Goal: Task Accomplishment & Management: Manage account settings

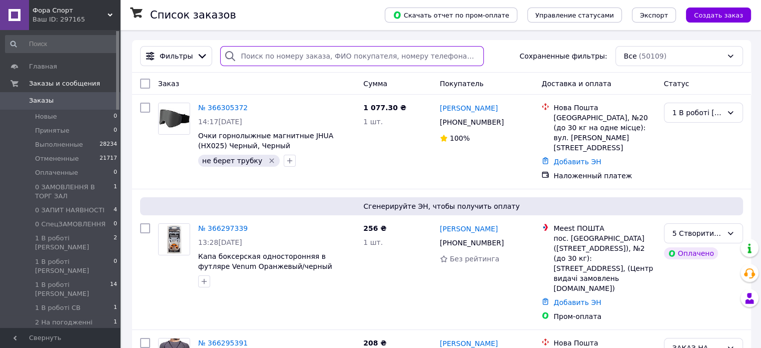
click at [291, 54] on input "search" at bounding box center [352, 56] width 264 height 20
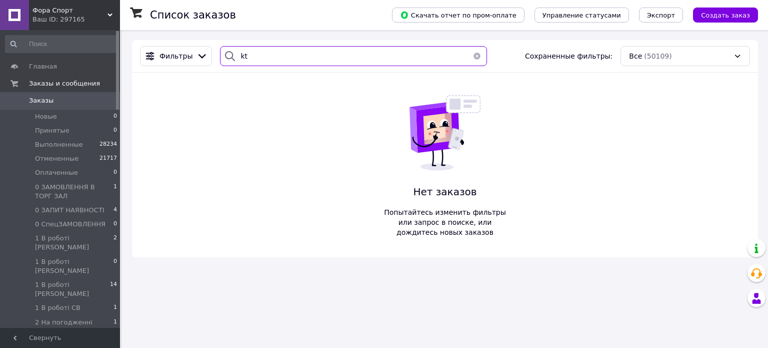
type input "k"
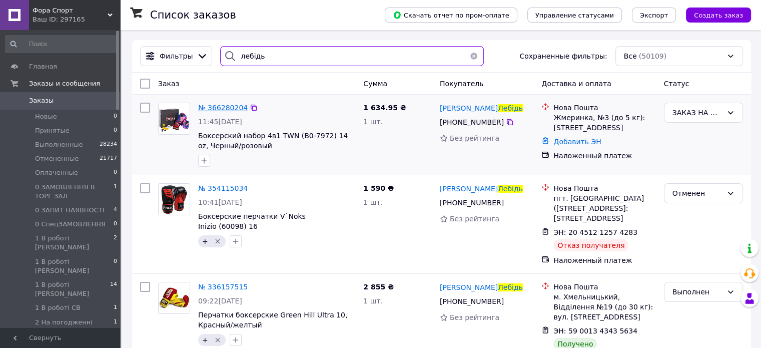
type input "лебідь"
click at [227, 108] on span "№ 366280204" at bounding box center [223, 108] width 50 height 8
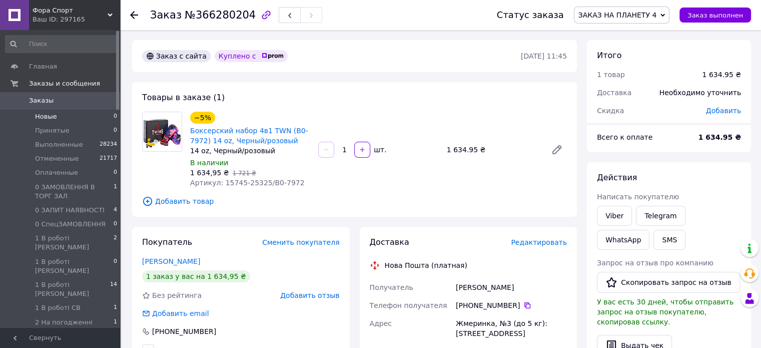
click at [76, 113] on li "Новые 0" at bounding box center [61, 117] width 123 height 14
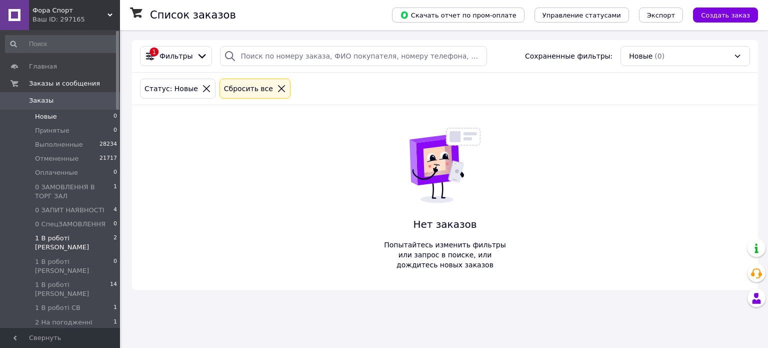
click at [100, 238] on li "1 В роботі Віта 2" at bounding box center [61, 242] width 123 height 23
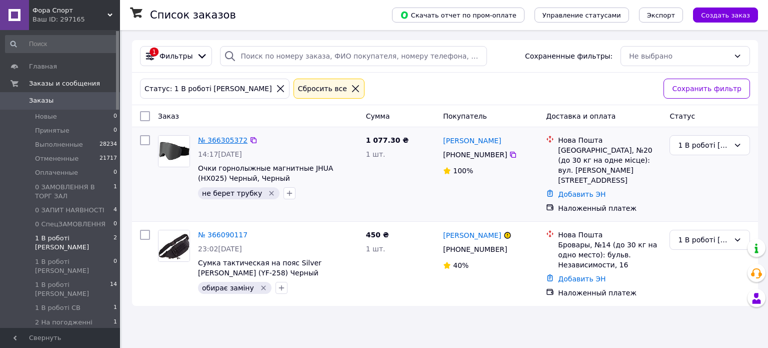
click at [219, 138] on link "№ 366305372" at bounding box center [223, 140] width 50 height 8
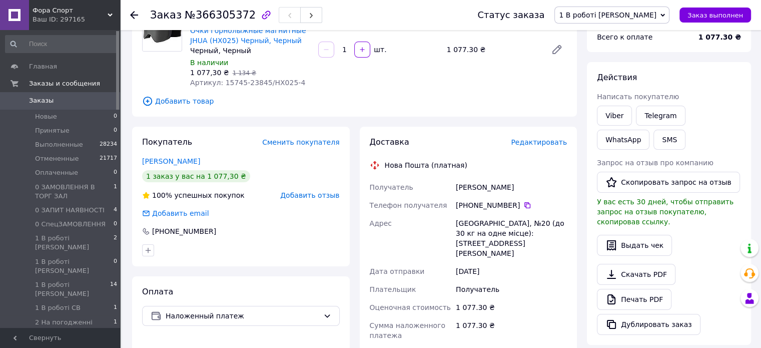
scroll to position [100, 0]
click at [606, 112] on link "Viber" at bounding box center [614, 116] width 35 height 20
click at [126, 275] on div "Заказ №366305372 Статус заказа 1 В роботі Віта Принят Выполнен Отменен Оплаченн…" at bounding box center [441, 292] width 639 height 724
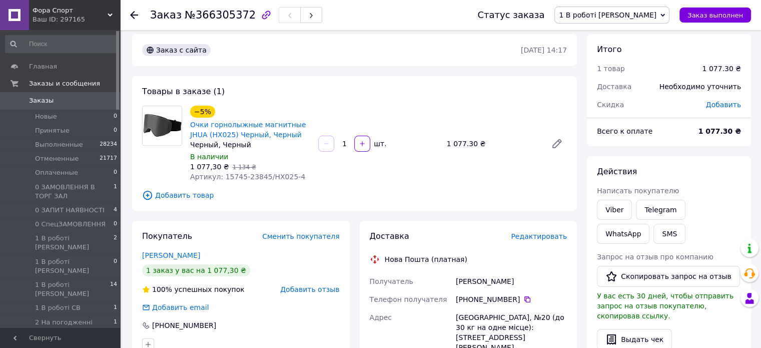
scroll to position [0, 0]
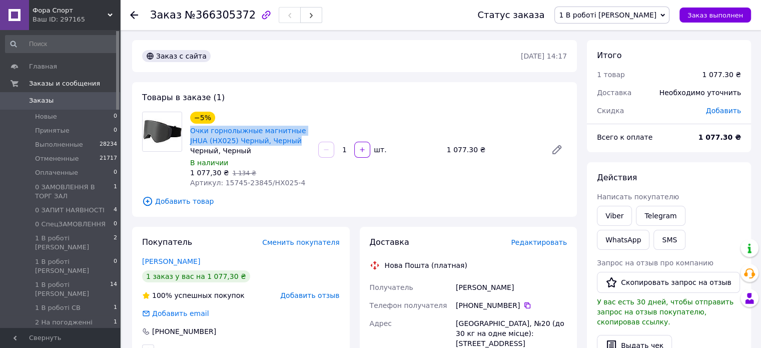
drag, startPoint x: 186, startPoint y: 129, endPoint x: 274, endPoint y: 140, distance: 88.2
click at [274, 140] on div "−5% Очки горнолыжные магнитные JHUA (HX025) Черный, Черный Черный, Черный В нал…" at bounding box center [250, 150] width 128 height 80
copy link "Очки горнолыжные магнитные JHUA (HX025) Черный, Черный"
click at [366, 114] on div "−5% Очки горнолыжные магнитные JHUA (HX025) Черный, Черный Черный, Черный В нал…" at bounding box center [378, 150] width 385 height 80
click at [302, 66] on div "Заказ с сайта 12.10.2025 • 14:17" at bounding box center [354, 56] width 445 height 32
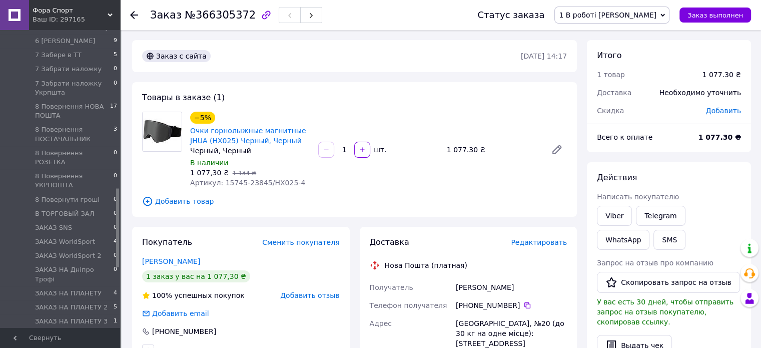
scroll to position [600, 0]
click at [656, 12] on span "1 В роботі [PERSON_NAME]" at bounding box center [608, 15] width 98 height 8
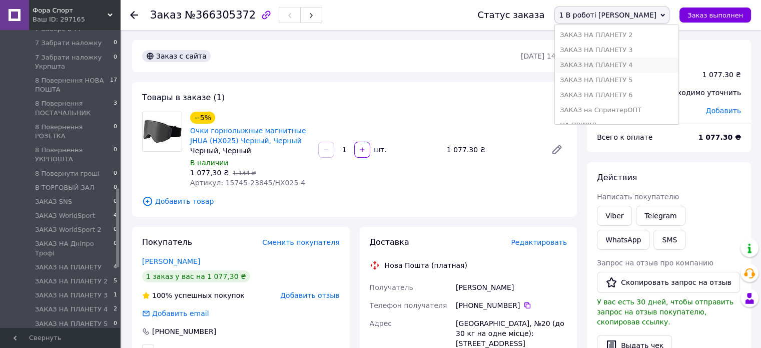
click at [658, 62] on li "ЗАКАЗ НА ПЛАНЕТУ 4" at bounding box center [617, 65] width 124 height 15
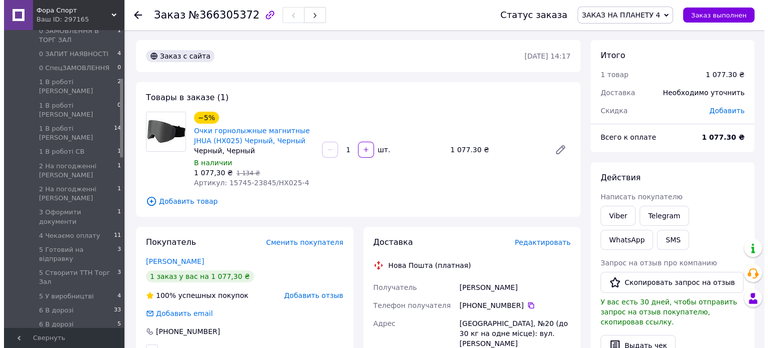
scroll to position [150, 0]
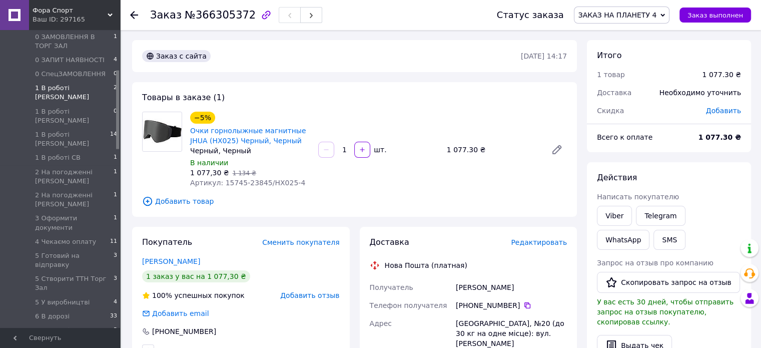
click at [74, 87] on span "1 В роботі [PERSON_NAME]" at bounding box center [74, 93] width 79 height 18
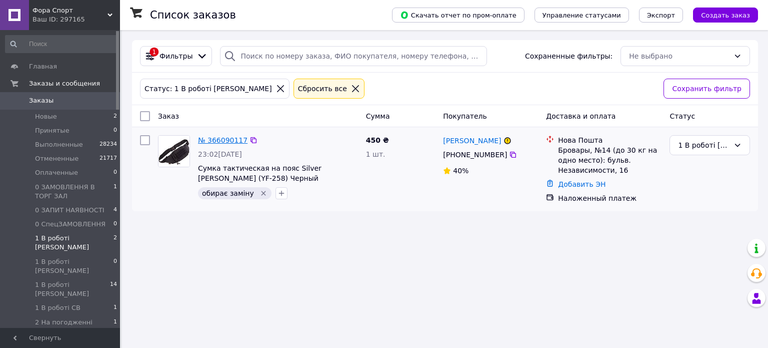
click at [220, 136] on link "№ 366090117" at bounding box center [223, 140] width 50 height 8
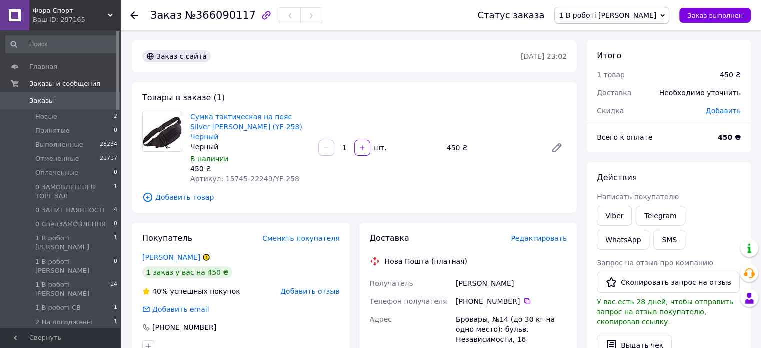
click at [655, 13] on span "1 В роботі [PERSON_NAME]" at bounding box center [608, 15] width 98 height 8
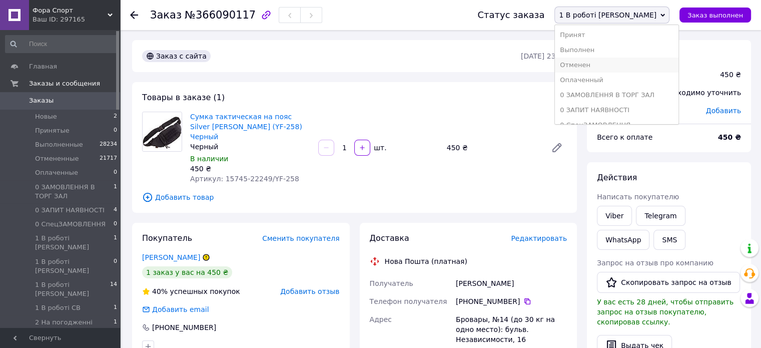
click at [640, 62] on li "Отменен" at bounding box center [617, 65] width 124 height 15
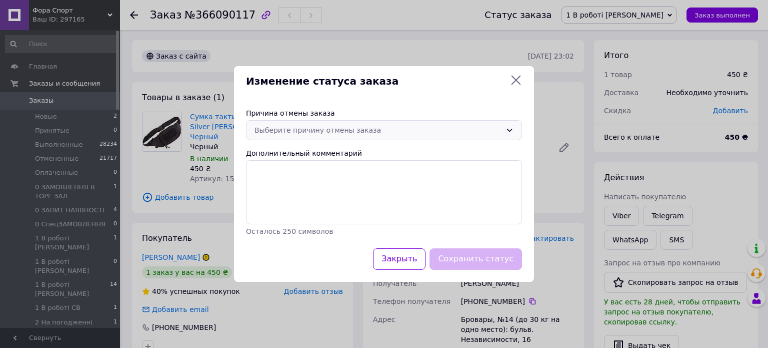
click at [511, 131] on icon at bounding box center [510, 130] width 8 height 8
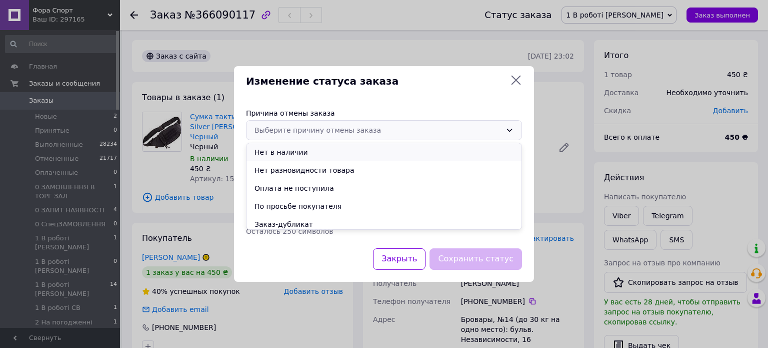
click at [322, 152] on li "Нет в наличии" at bounding box center [384, 152] width 275 height 18
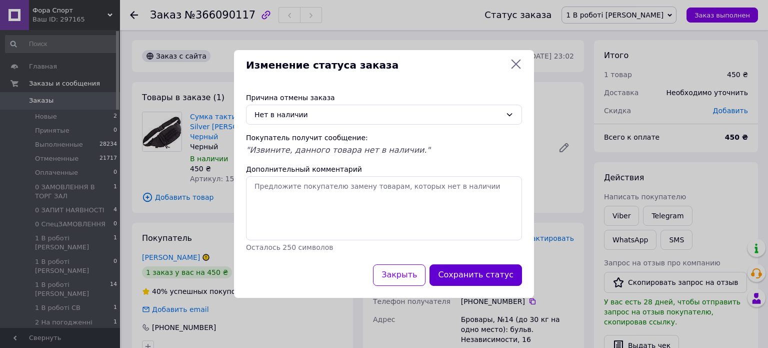
click at [463, 273] on button "Сохранить статус" at bounding box center [476, 275] width 93 height 22
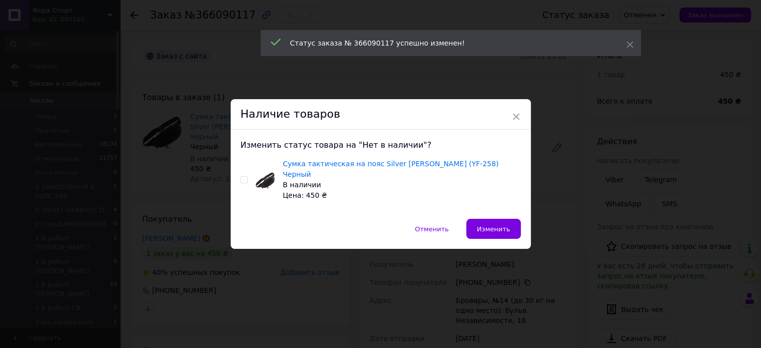
click at [246, 181] on div "Сумка тактическая на пояс Silver Knight (YF-258) Черный В наличии Цена: 450 ₴" at bounding box center [381, 180] width 280 height 42
click at [245, 178] on input "checkbox" at bounding box center [244, 180] width 7 height 7
checkbox input "true"
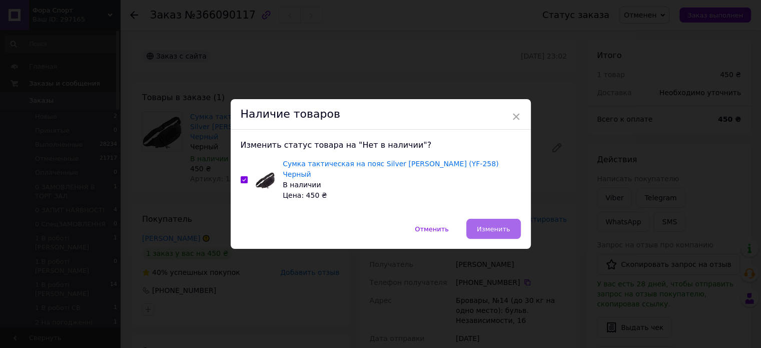
click at [492, 225] on span "Изменить" at bounding box center [494, 229] width 34 height 8
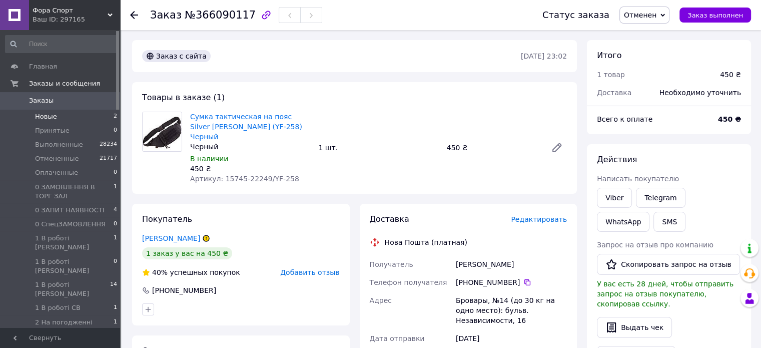
click at [82, 114] on li "Новые 2" at bounding box center [61, 117] width 123 height 14
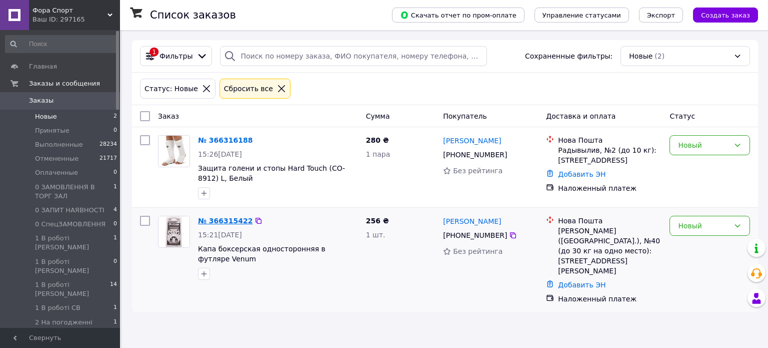
click at [221, 219] on link "№ 366315422" at bounding box center [225, 221] width 55 height 8
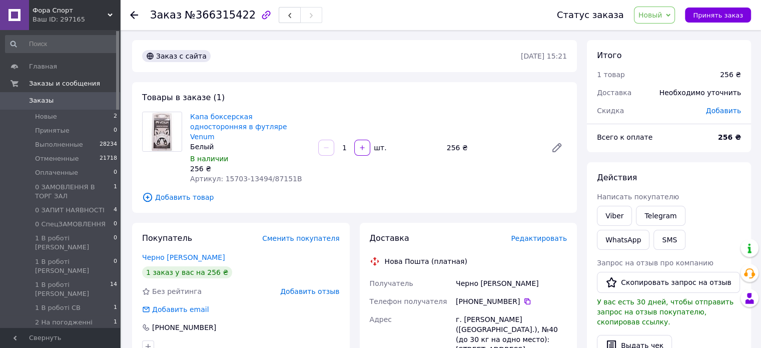
click at [264, 175] on span "Артикул: 15703-13494/87151В" at bounding box center [246, 179] width 112 height 8
click at [654, 14] on span "Новый" at bounding box center [650, 15] width 24 height 8
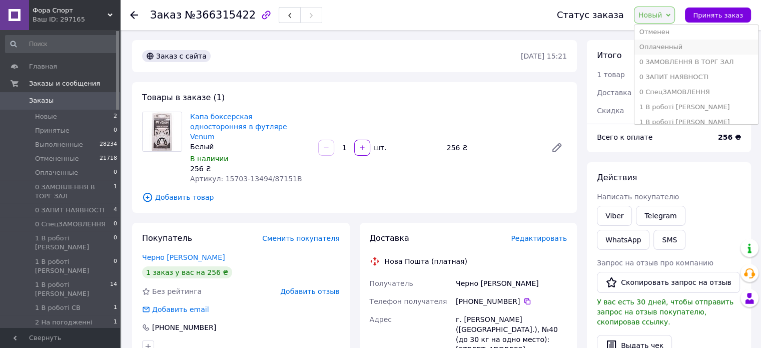
scroll to position [50, 0]
click at [663, 88] on li "1 В роботі [PERSON_NAME]" at bounding box center [696, 90] width 124 height 15
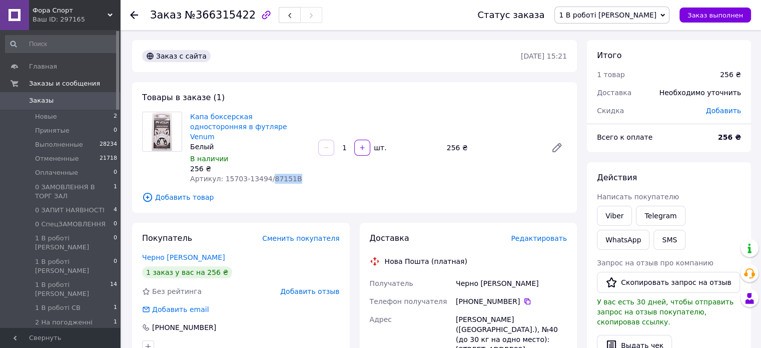
drag, startPoint x: 264, startPoint y: 168, endPoint x: 290, endPoint y: 168, distance: 26.0
click at [290, 174] on div "Артикул: 15703-13494/87151В" at bounding box center [250, 179] width 120 height 10
copy span "87151В"
click at [223, 118] on link "Капа боксерская односторонняя в футляре Venum" at bounding box center [238, 127] width 97 height 28
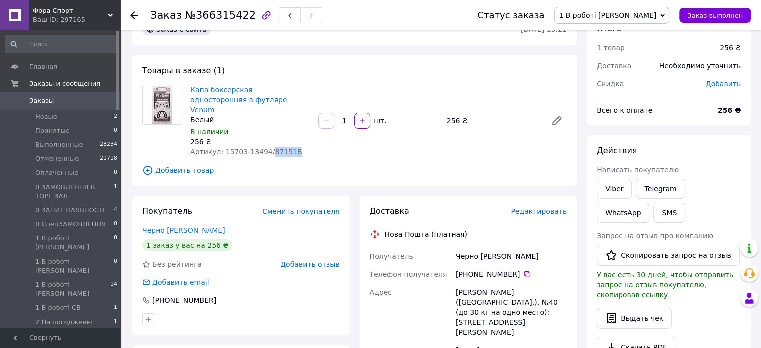
scroll to position [100, 0]
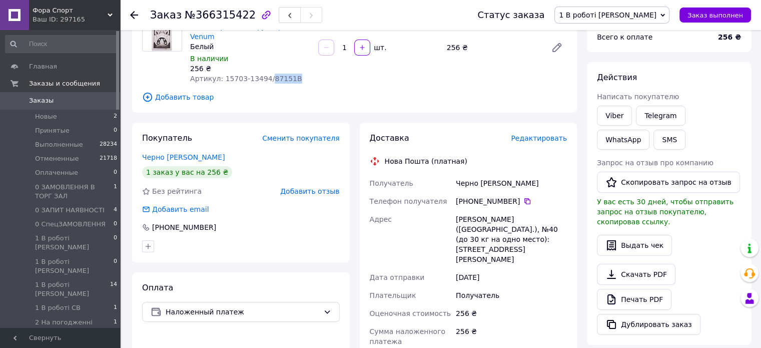
click at [639, 16] on span "1 В роботі [PERSON_NAME]" at bounding box center [608, 15] width 98 height 8
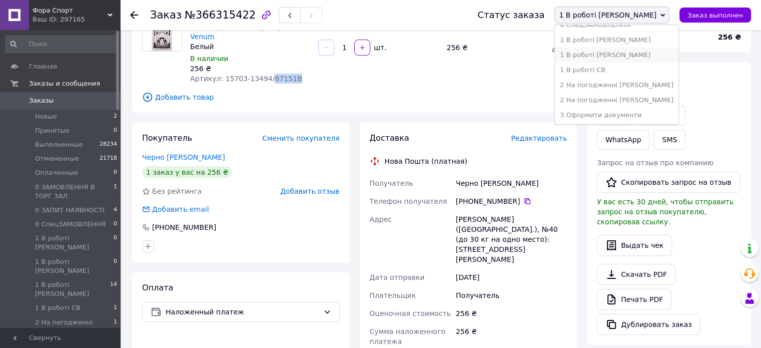
scroll to position [150, 0]
click at [646, 107] on li "5 Створити ТТН Торг Зал" at bounding box center [617, 110] width 124 height 15
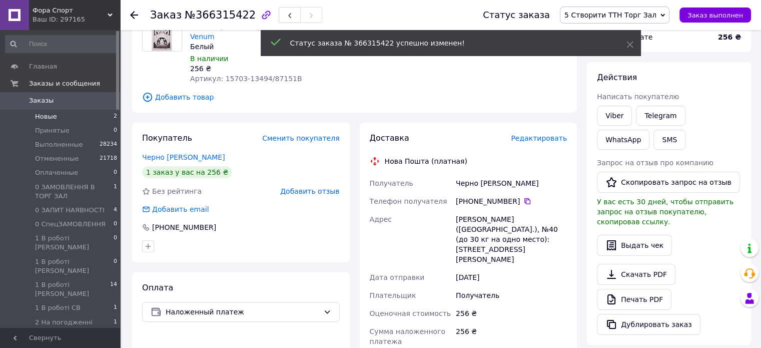
click at [80, 116] on li "Новые 2" at bounding box center [61, 117] width 123 height 14
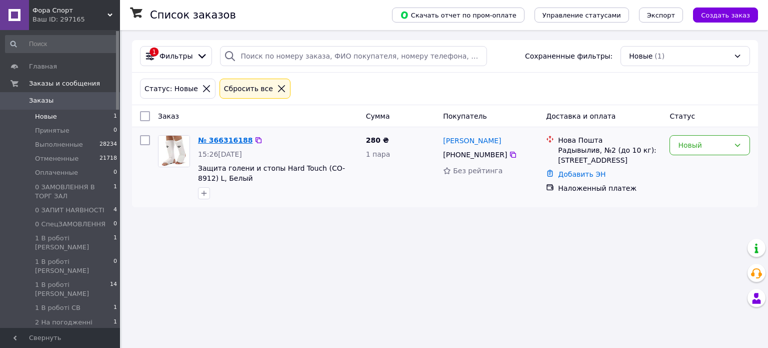
click at [230, 142] on link "№ 366316188" at bounding box center [225, 140] width 55 height 8
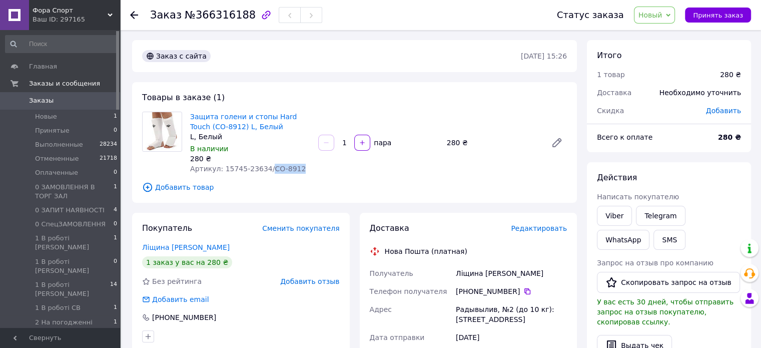
drag, startPoint x: 264, startPoint y: 169, endPoint x: 293, endPoint y: 170, distance: 29.0
click at [293, 170] on div "Артикул: 15745-23634/CO-8912" at bounding box center [250, 169] width 120 height 10
copy span "CO-8912"
click at [659, 18] on span "Новый" at bounding box center [650, 15] width 24 height 8
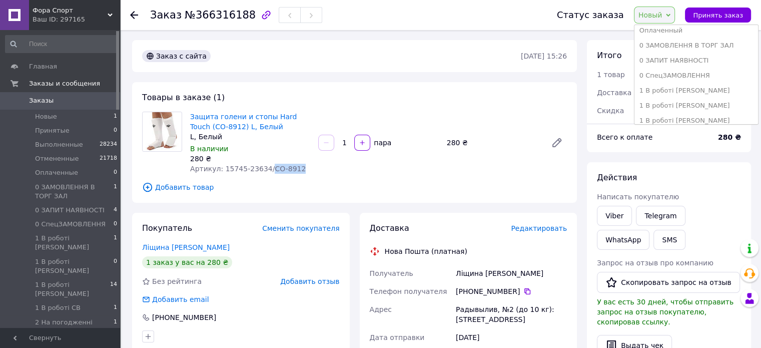
scroll to position [50, 0]
click at [670, 85] on li "1 В роботі [PERSON_NAME]" at bounding box center [696, 90] width 124 height 15
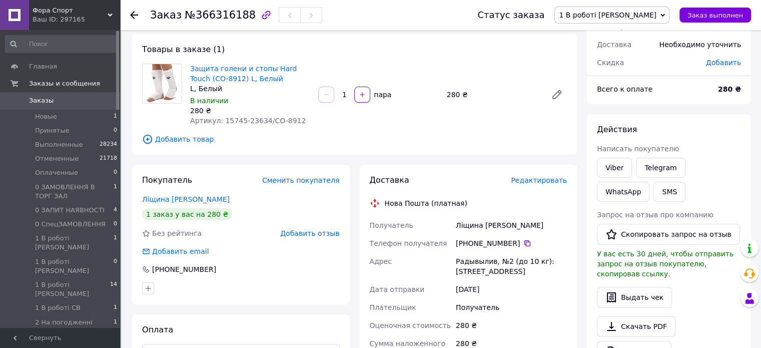
scroll to position [0, 0]
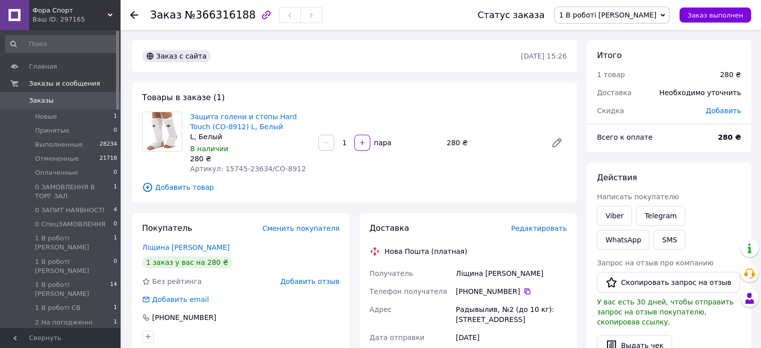
click at [77, 102] on span "Заказы" at bounding box center [61, 100] width 64 height 9
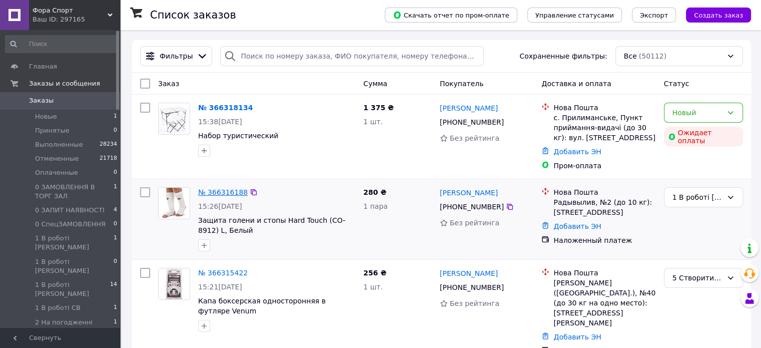
click at [221, 192] on link "№ 366316188" at bounding box center [223, 192] width 50 height 8
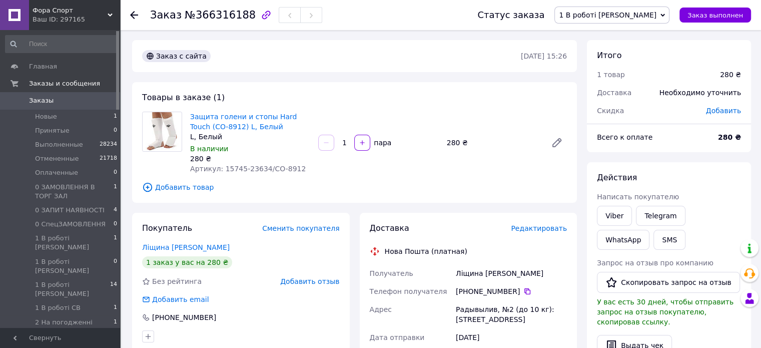
click at [188, 190] on span "Добавить товар" at bounding box center [354, 187] width 425 height 11
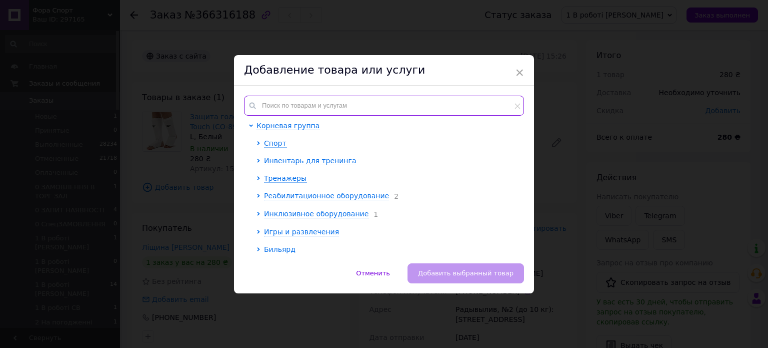
click at [290, 107] on input "text" at bounding box center [384, 106] width 280 height 20
paste input "MA-0007"
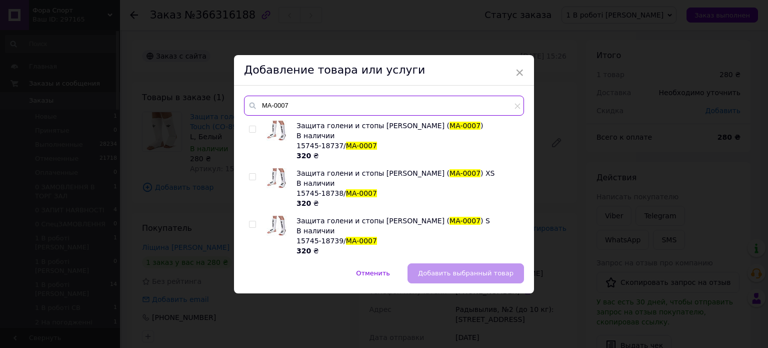
type input "MA-0007"
click at [250, 222] on input "checkbox" at bounding box center [252, 224] width 7 height 7
checkbox input "true"
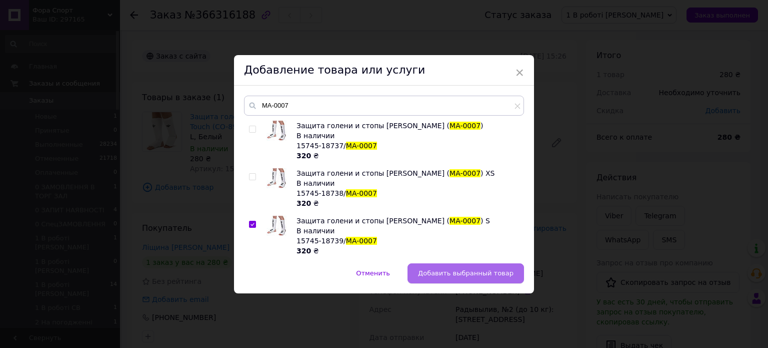
click at [465, 272] on span "Добавить выбранный товар" at bounding box center [466, 273] width 96 height 8
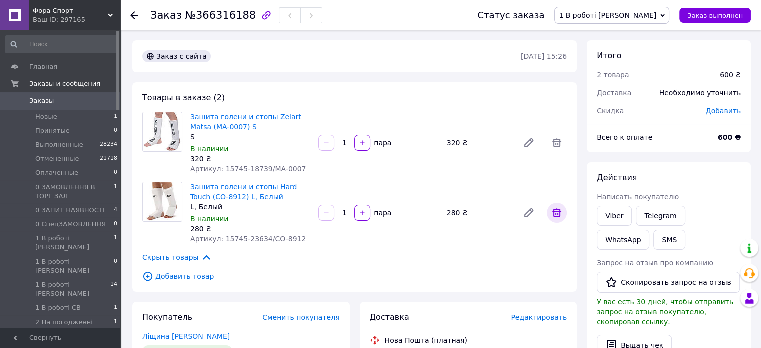
click at [553, 211] on icon at bounding box center [556, 212] width 9 height 9
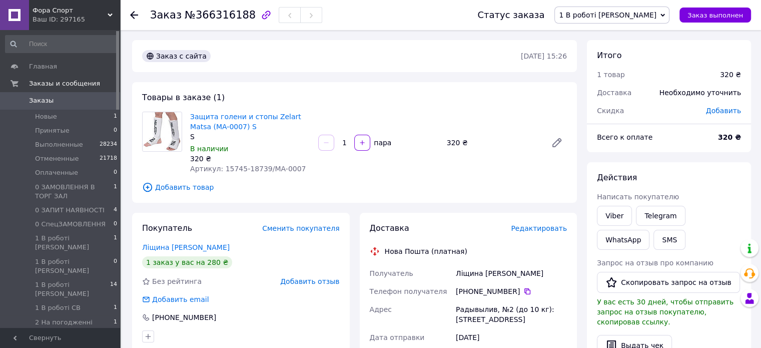
click at [644, 12] on span "1 В роботі [PERSON_NAME]" at bounding box center [608, 15] width 98 height 8
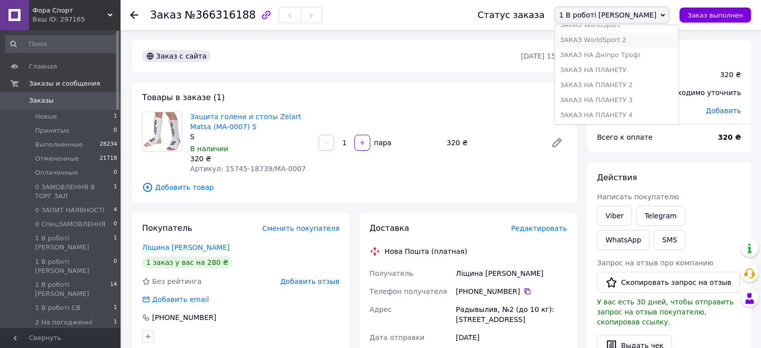
scroll to position [600, 0]
click at [642, 64] on li "ЗАКАЗ НА ПЛАНЕТУ 4" at bounding box center [617, 65] width 124 height 15
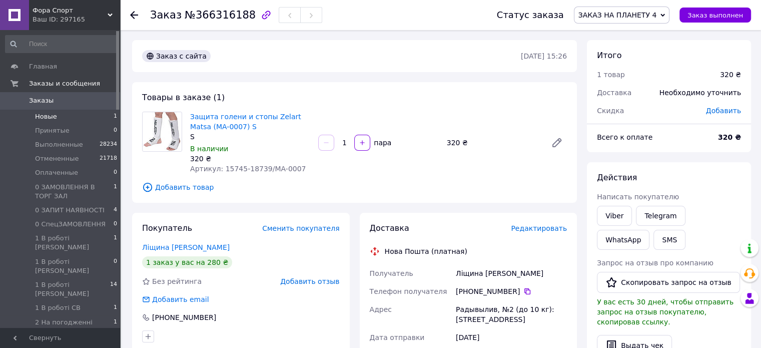
click at [59, 117] on li "Новые 1" at bounding box center [61, 117] width 123 height 14
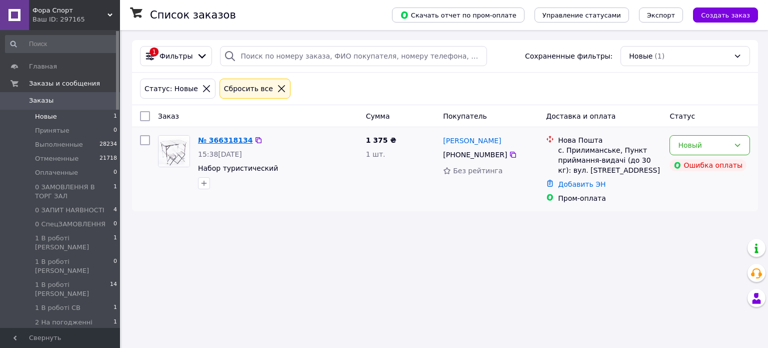
click at [224, 140] on link "№ 366318134" at bounding box center [225, 140] width 55 height 8
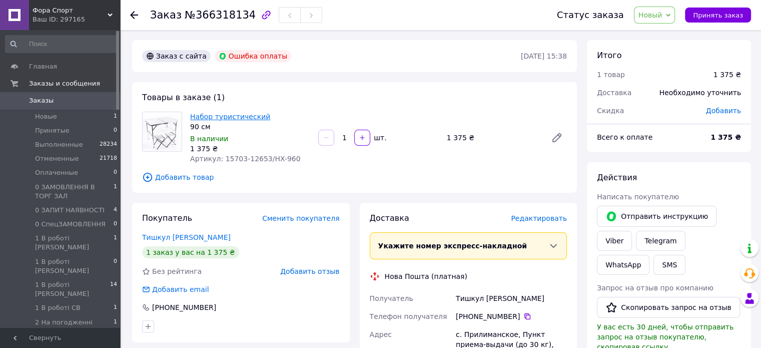
click at [225, 118] on link "Набор туристический" at bounding box center [230, 117] width 80 height 8
drag, startPoint x: 220, startPoint y: 159, endPoint x: 238, endPoint y: 159, distance: 17.5
click at [238, 159] on span "Артикул: 15703-12653/HX-960" at bounding box center [245, 159] width 111 height 8
copy span "15703"
click at [653, 11] on span "Новый" at bounding box center [650, 15] width 24 height 8
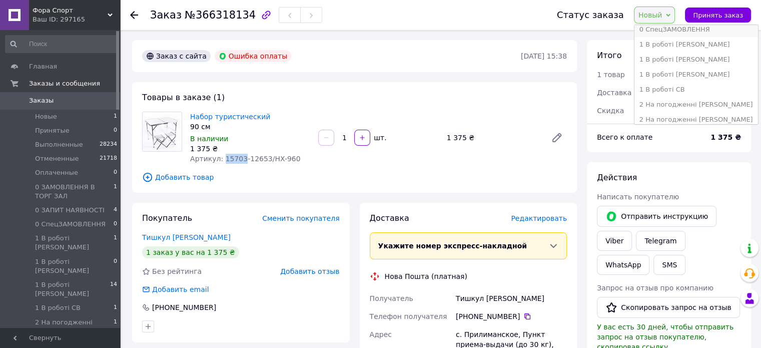
scroll to position [100, 0]
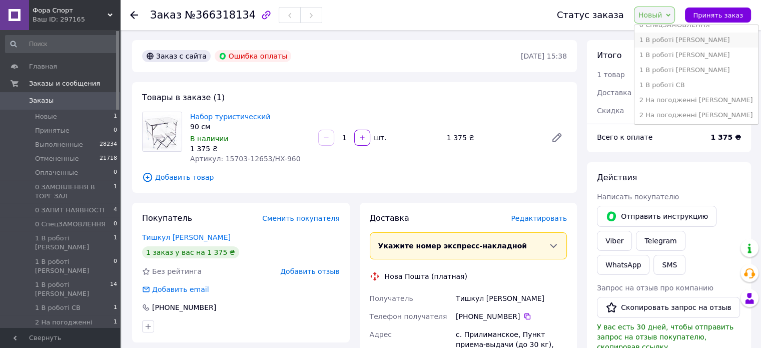
click at [665, 41] on li "1 В роботі [PERSON_NAME]" at bounding box center [696, 40] width 124 height 15
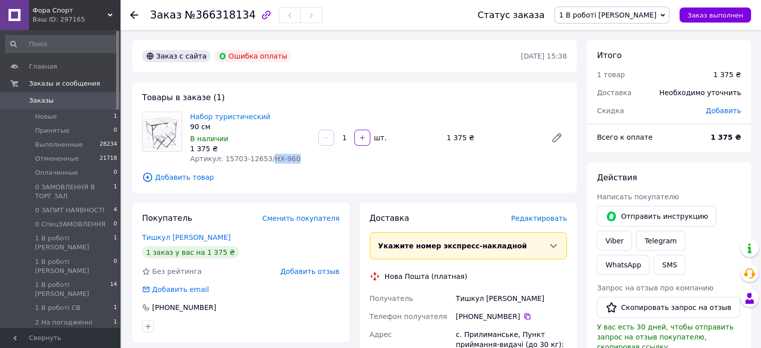
drag, startPoint x: 265, startPoint y: 157, endPoint x: 290, endPoint y: 157, distance: 25.0
click at [290, 157] on div "Артикул: 15703-12653/HX-960" at bounding box center [250, 159] width 120 height 10
copy span "HX-960"
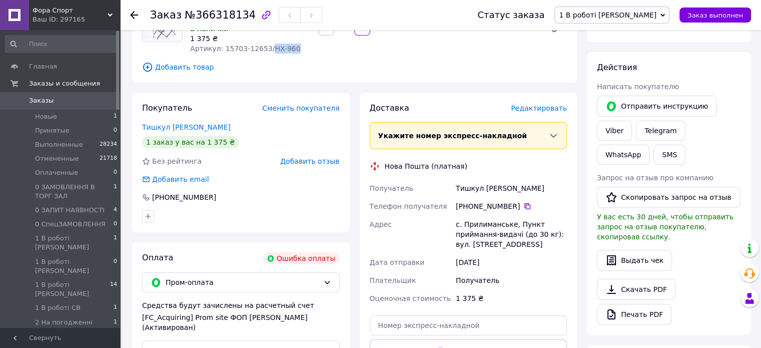
scroll to position [0, 0]
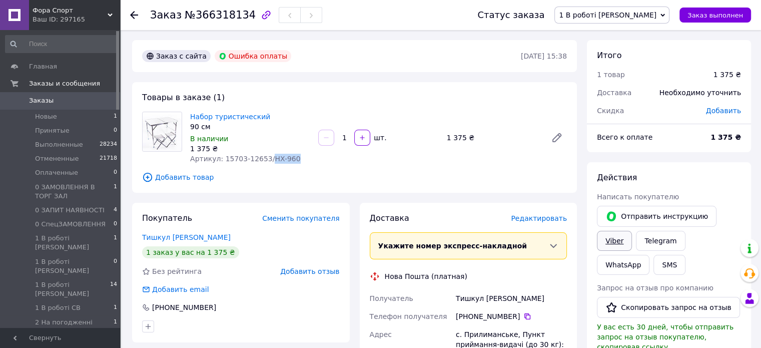
click at [610, 238] on link "Viber" at bounding box center [614, 241] width 35 height 20
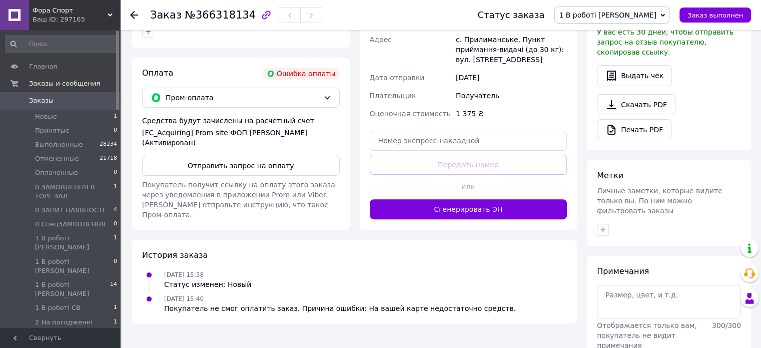
scroll to position [300, 0]
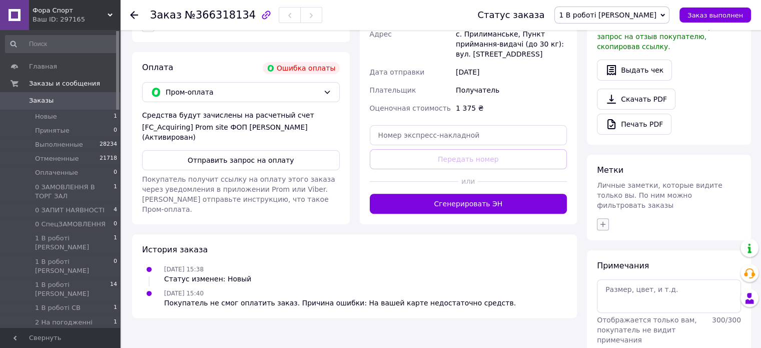
click at [601, 220] on icon "button" at bounding box center [603, 224] width 8 height 8
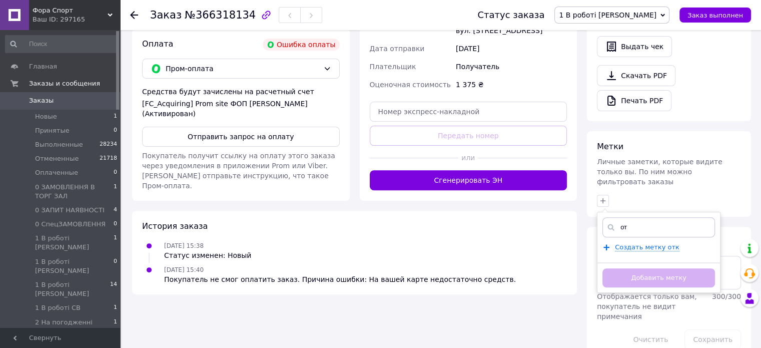
scroll to position [350, 0]
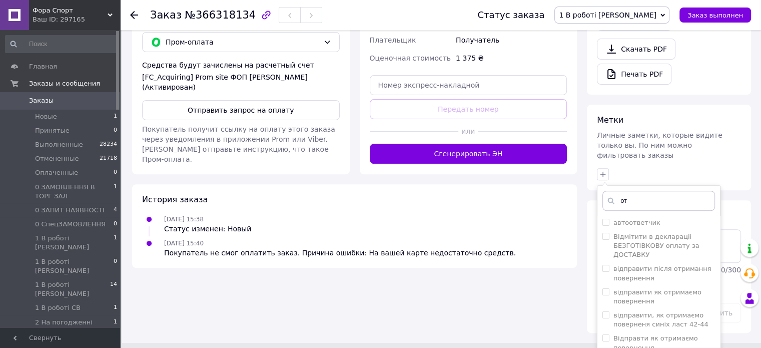
type input "о"
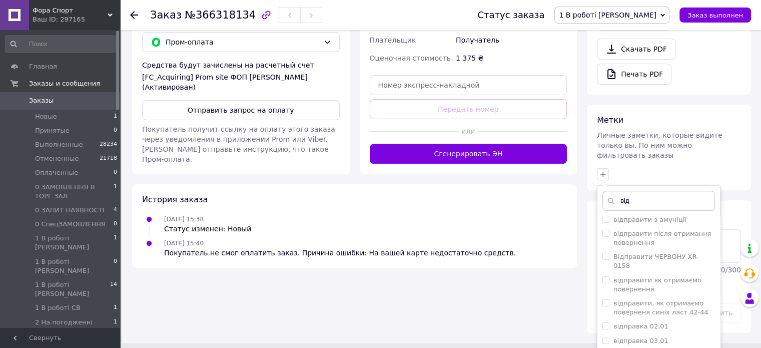
scroll to position [300, 0]
drag, startPoint x: 638, startPoint y: 178, endPoint x: 619, endPoint y: 178, distance: 19.5
click at [619, 191] on input "від" at bounding box center [658, 201] width 113 height 20
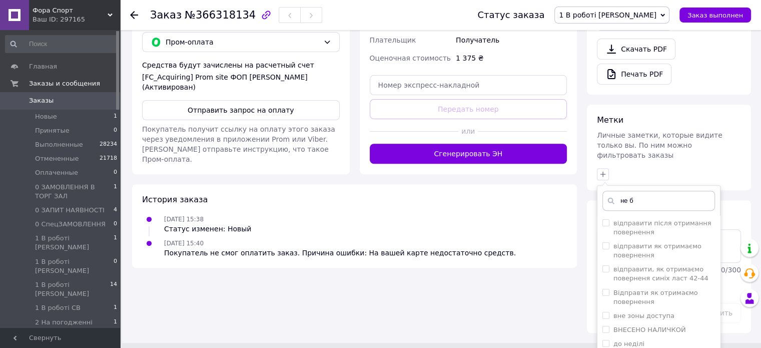
scroll to position [0, 0]
type input "не б"
click at [646, 284] on label "не берет трубку" at bounding box center [641, 288] width 56 height 8
checkbox input "true"
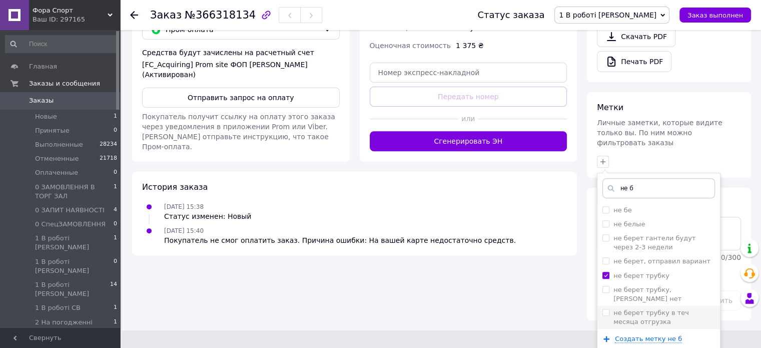
scroll to position [368, 0]
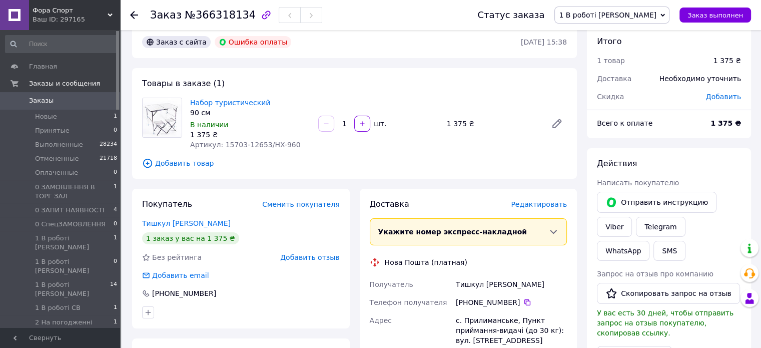
scroll to position [0, 0]
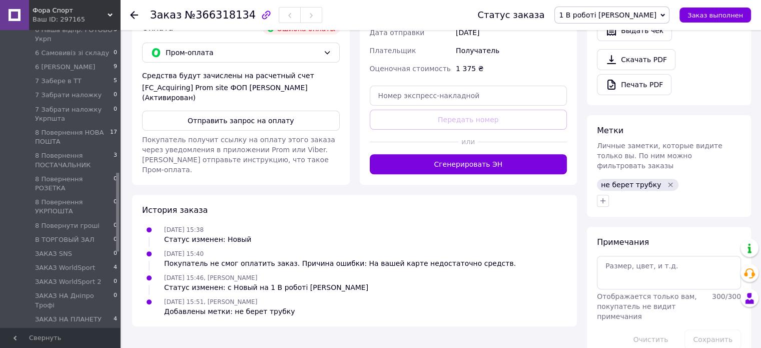
scroll to position [550, 0]
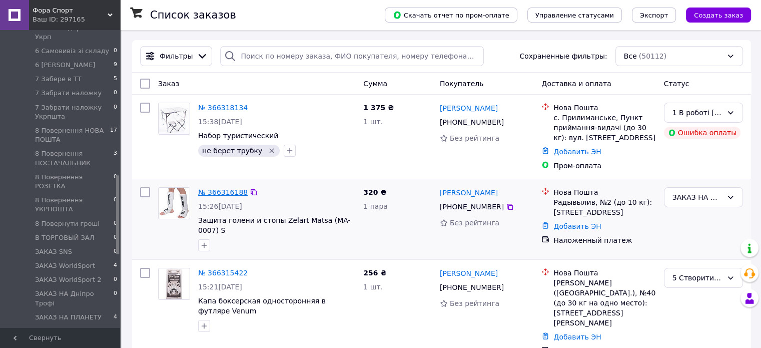
click at [222, 193] on link "№ 366316188" at bounding box center [223, 192] width 50 height 8
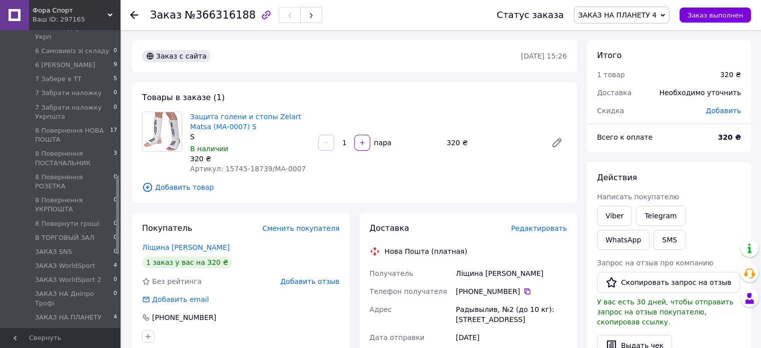
click at [169, 188] on span "Добавить товар" at bounding box center [354, 187] width 425 height 11
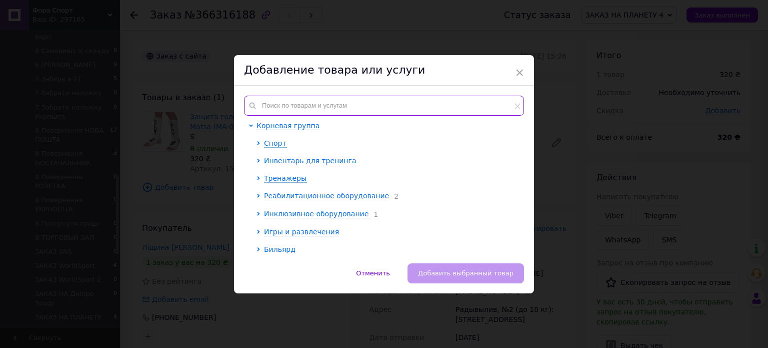
click at [280, 105] on input "text" at bounding box center [384, 106] width 280 height 20
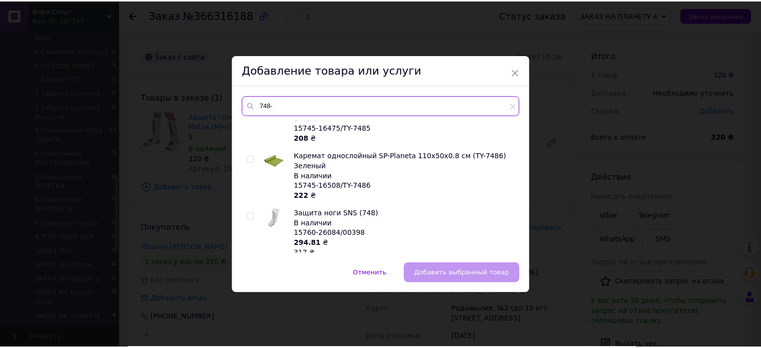
scroll to position [918, 0]
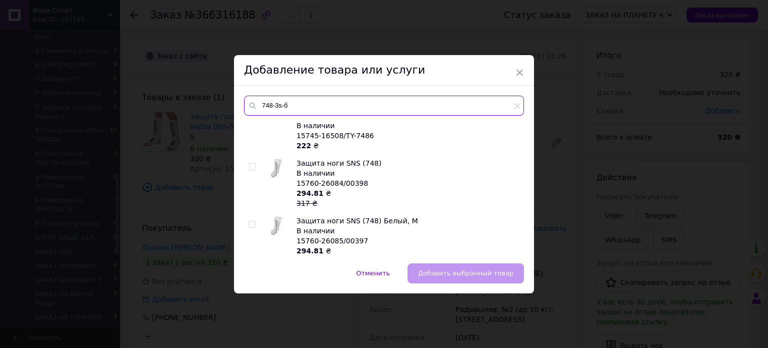
type input "748-3s-б"
click at [255, 221] on div at bounding box center [253, 224] width 8 height 7
click at [253, 221] on input "checkbox" at bounding box center [252, 224] width 7 height 7
checkbox input "true"
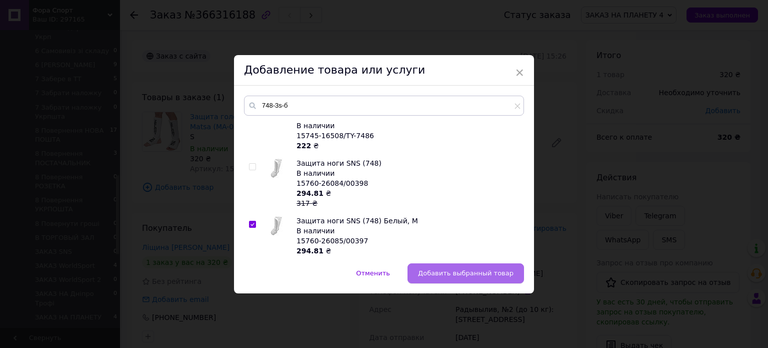
click at [470, 272] on span "Добавить выбранный товар" at bounding box center [466, 273] width 96 height 8
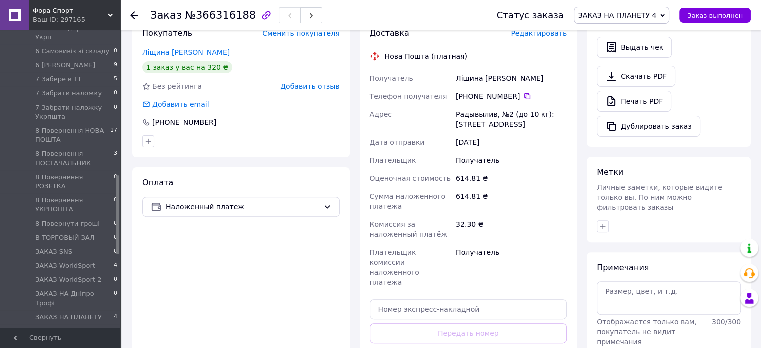
scroll to position [300, 0]
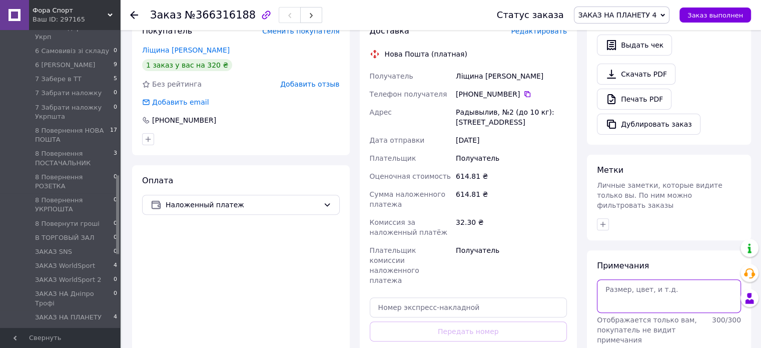
click at [609, 279] on textarea at bounding box center [669, 295] width 144 height 33
type textarea "8"
click at [605, 279] on textarea "9832" at bounding box center [669, 295] width 144 height 33
click at [607, 279] on textarea "код9832" at bounding box center [669, 295] width 144 height 33
click at [633, 279] on textarea "код9832" at bounding box center [669, 295] width 144 height 33
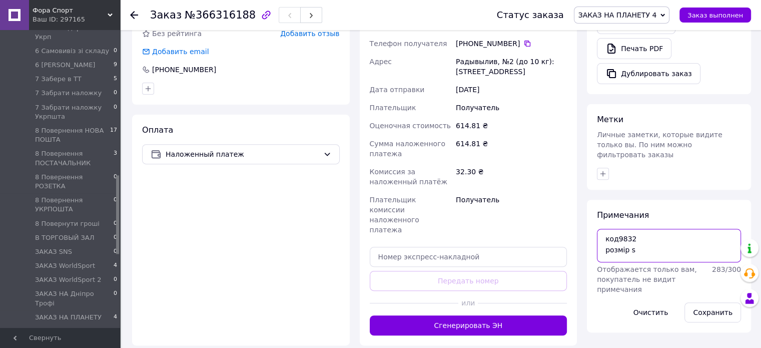
scroll to position [400, 0]
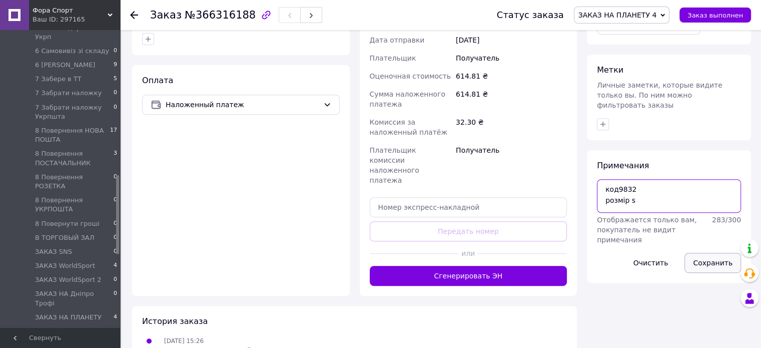
type textarea "код9832 розмір s"
click at [705, 253] on button "Сохранить" at bounding box center [712, 263] width 57 height 20
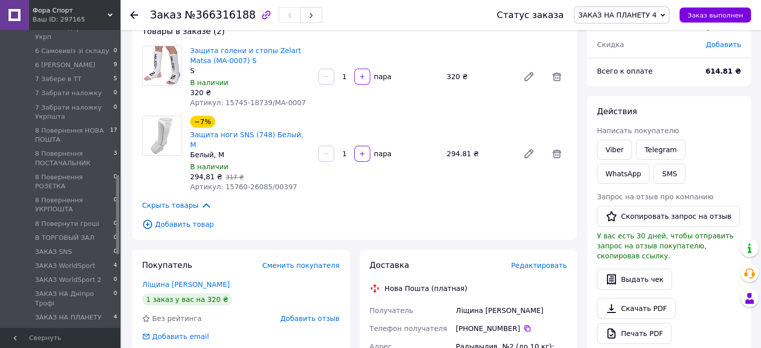
scroll to position [0, 0]
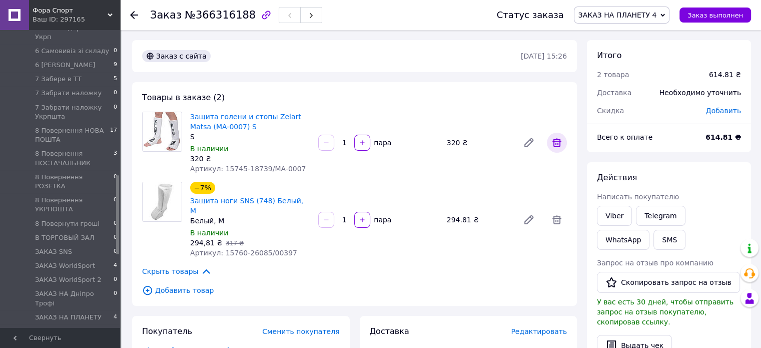
click at [553, 140] on icon at bounding box center [556, 142] width 9 height 9
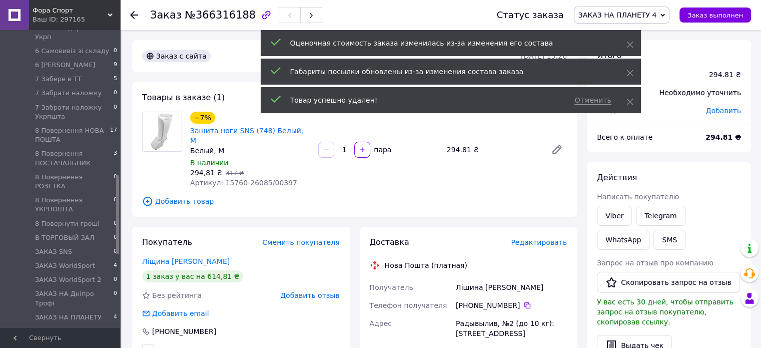
click at [643, 13] on span "ЗАКАЗ НА ПЛАНЕТУ 4" at bounding box center [617, 15] width 79 height 8
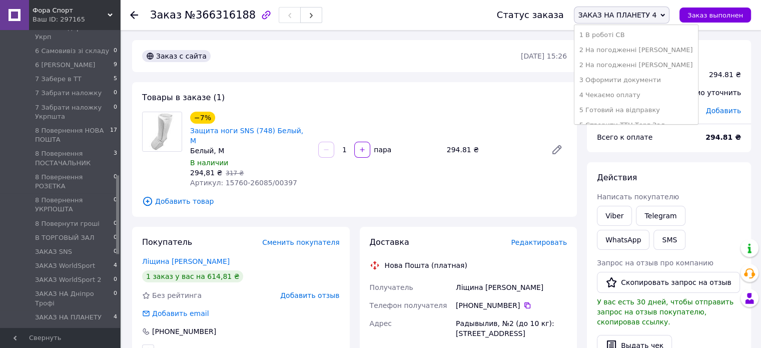
scroll to position [200, 0]
click at [663, 70] on li "5 Створити ТТН Торг Зал" at bounding box center [636, 75] width 124 height 15
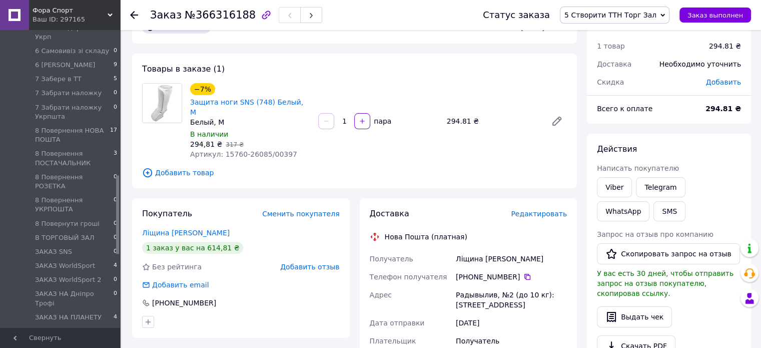
scroll to position [0, 0]
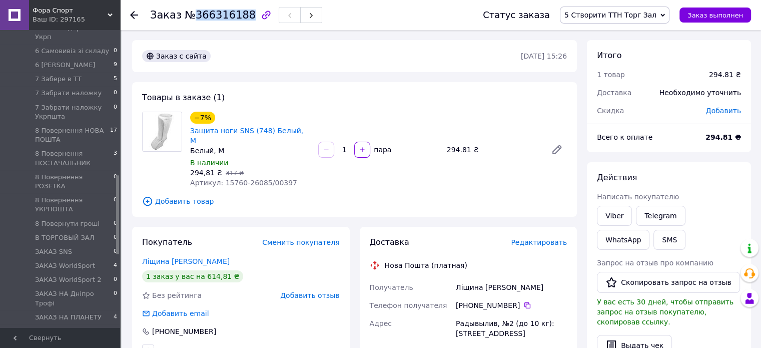
drag, startPoint x: 193, startPoint y: 17, endPoint x: 239, endPoint y: 20, distance: 46.1
click at [239, 20] on span "№366316188" at bounding box center [220, 15] width 71 height 12
copy span "366316188"
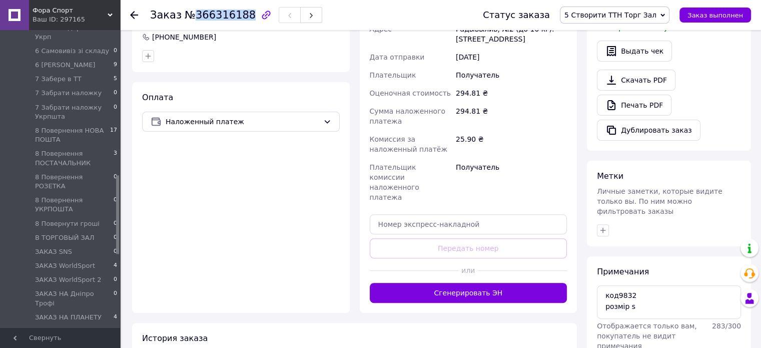
scroll to position [300, 0]
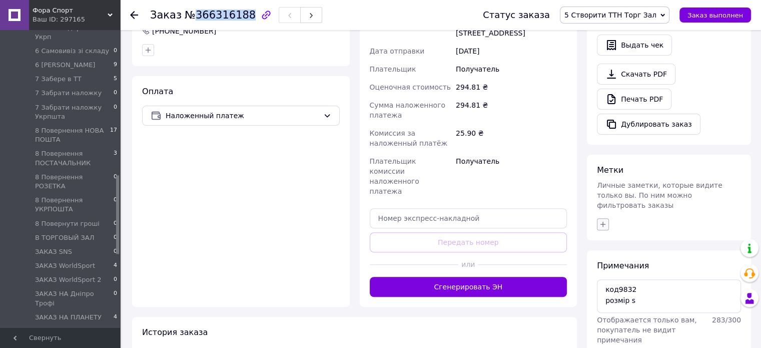
click at [603, 220] on icon "button" at bounding box center [603, 224] width 8 height 8
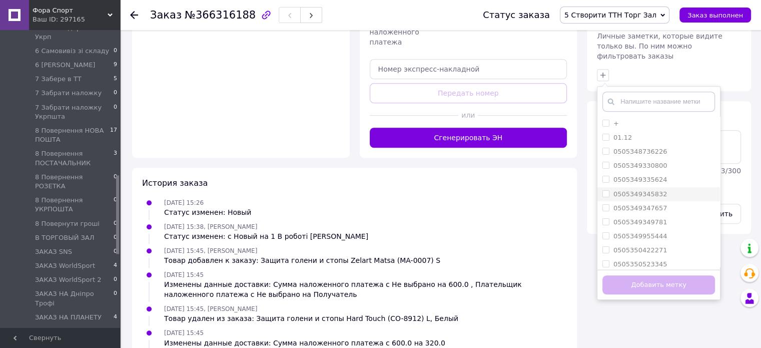
scroll to position [450, 0]
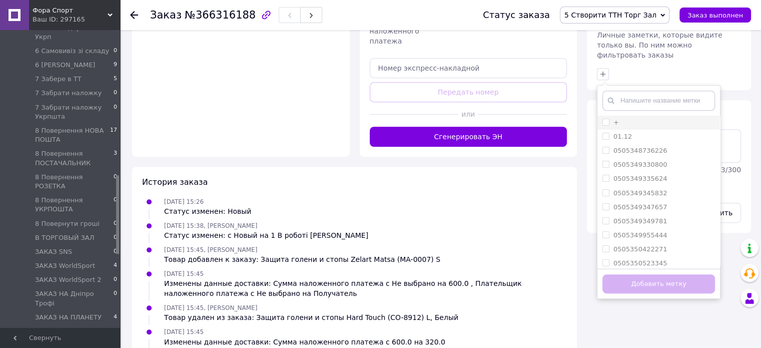
click at [608, 119] on input "+" at bounding box center [605, 122] width 7 height 7
checkbox input "true"
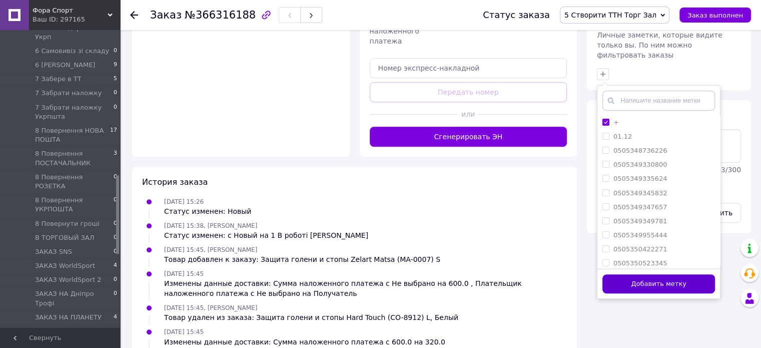
click at [642, 274] on button "Добавить метку" at bounding box center [658, 284] width 113 height 20
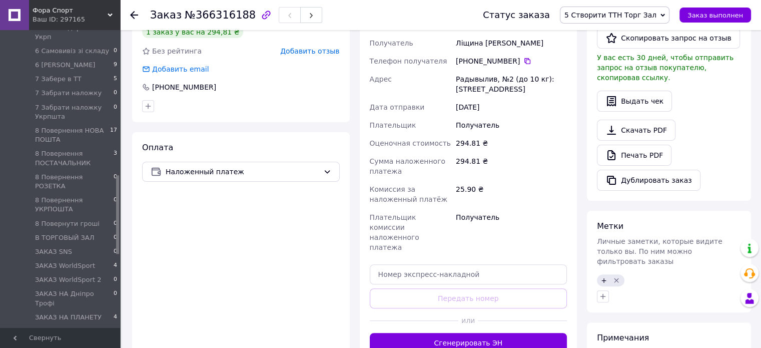
scroll to position [200, 0]
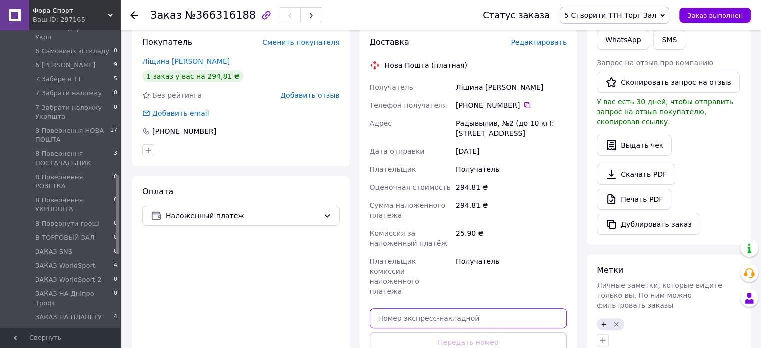
click at [396, 308] on input "text" at bounding box center [469, 318] width 198 height 20
paste input "20451269150910"
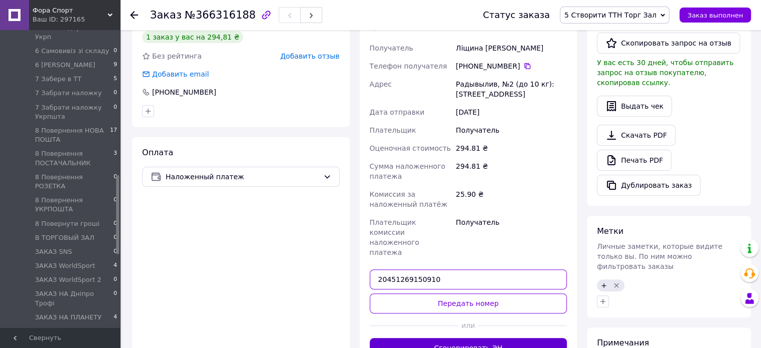
scroll to position [300, 0]
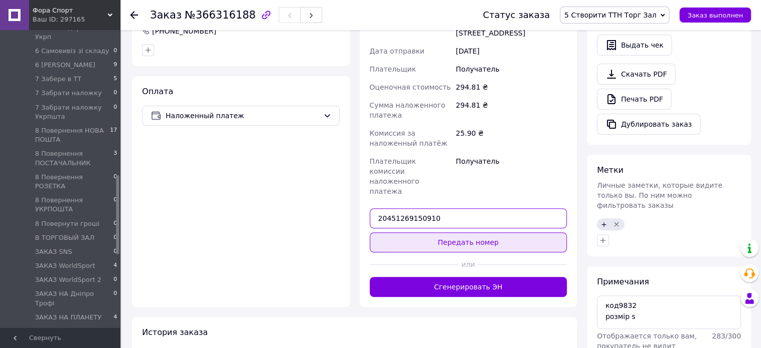
type input "20451269150910"
click at [448, 232] on button "Передать номер" at bounding box center [469, 242] width 198 height 20
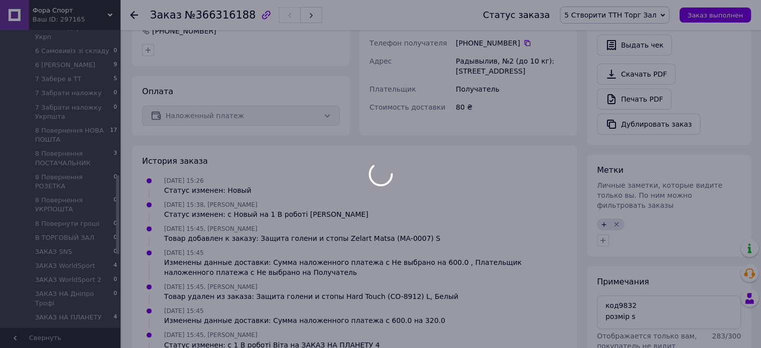
scroll to position [69, 0]
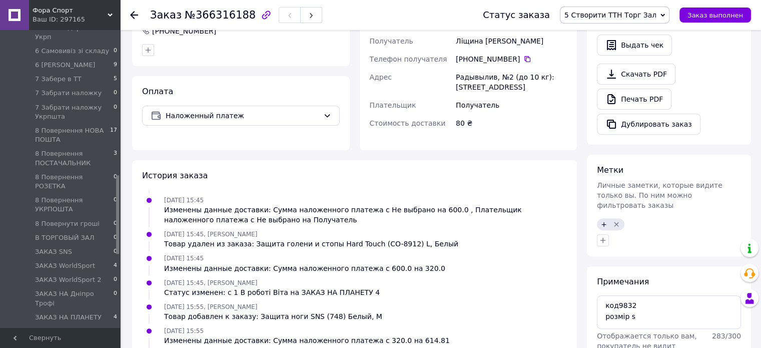
click at [613, 16] on span "5 Створити ТТН Торг Зал" at bounding box center [610, 15] width 92 height 8
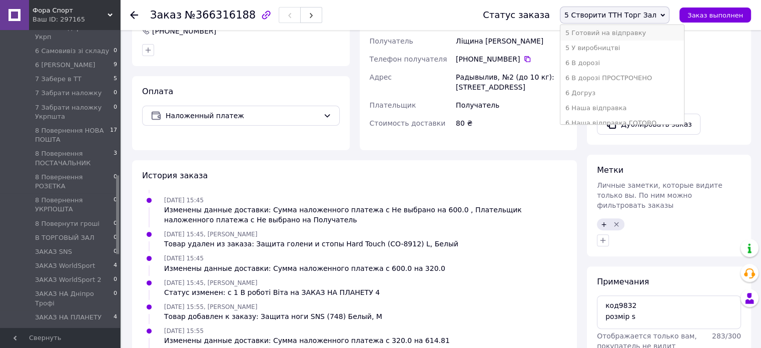
scroll to position [250, 0]
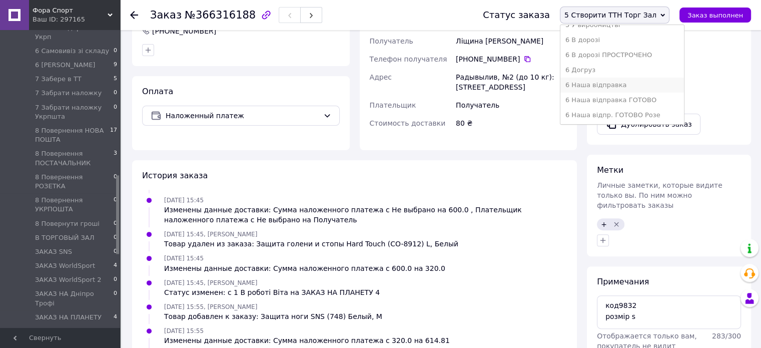
click at [614, 86] on li "6 Наша відправка" at bounding box center [622, 85] width 124 height 15
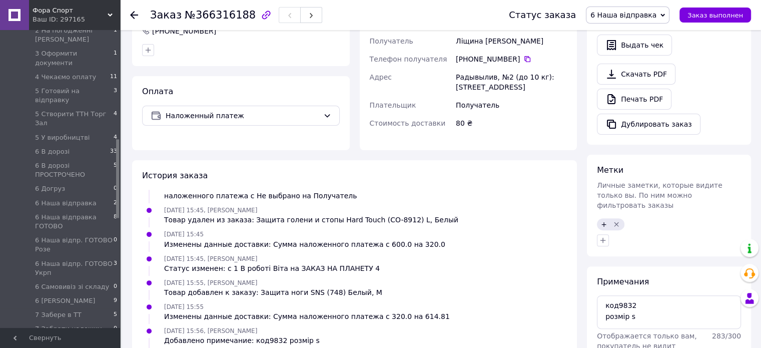
scroll to position [300, 0]
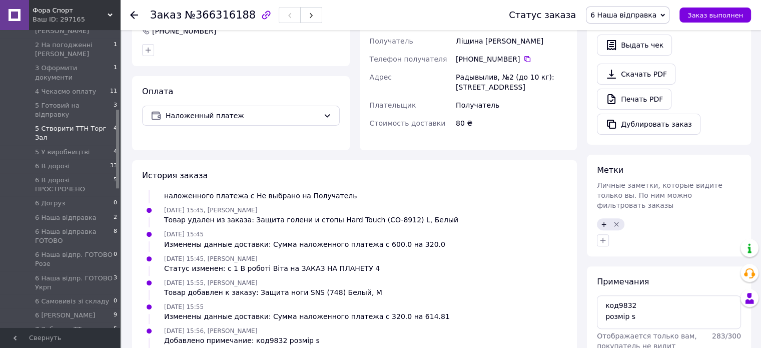
click at [81, 124] on span "5 Створити ТТН Торг Зал" at bounding box center [74, 133] width 79 height 18
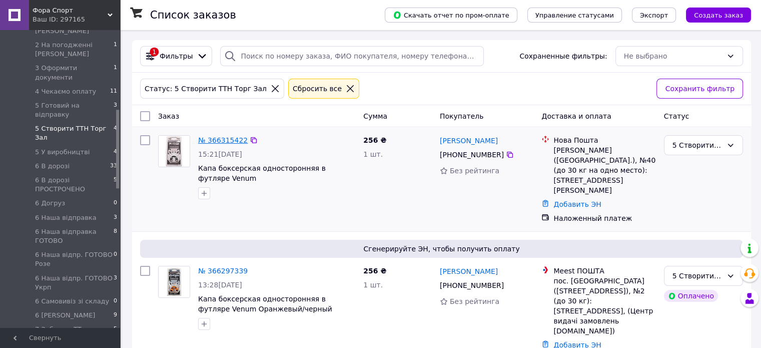
click at [225, 143] on link "№ 366315422" at bounding box center [223, 140] width 50 height 8
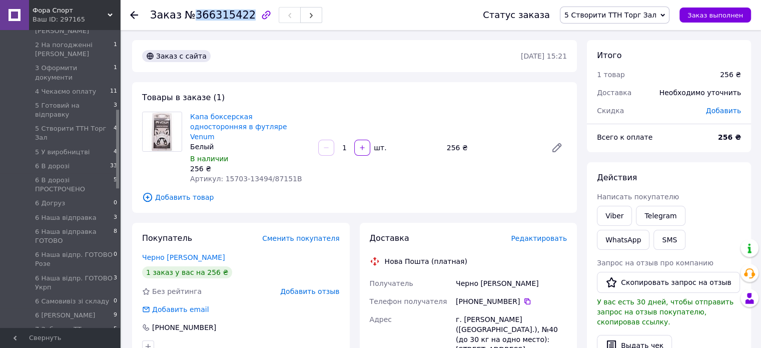
drag, startPoint x: 191, startPoint y: 15, endPoint x: 240, endPoint y: 16, distance: 49.5
click at [240, 16] on span "№366315422" at bounding box center [220, 15] width 71 height 12
copy span "366315422"
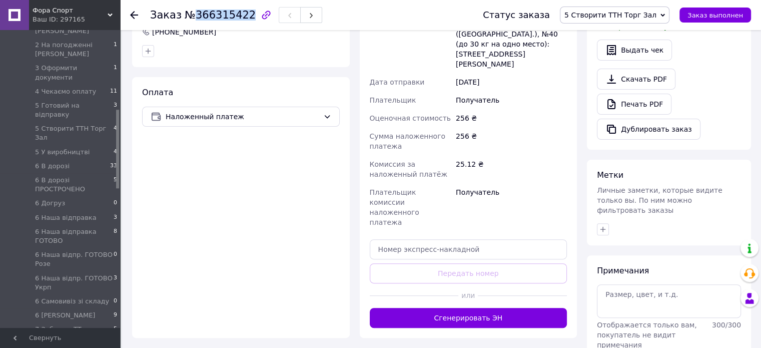
scroll to position [300, 0]
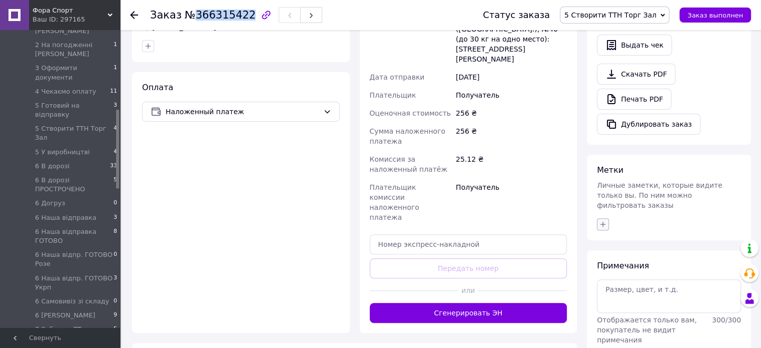
click at [603, 220] on icon "button" at bounding box center [603, 224] width 8 height 8
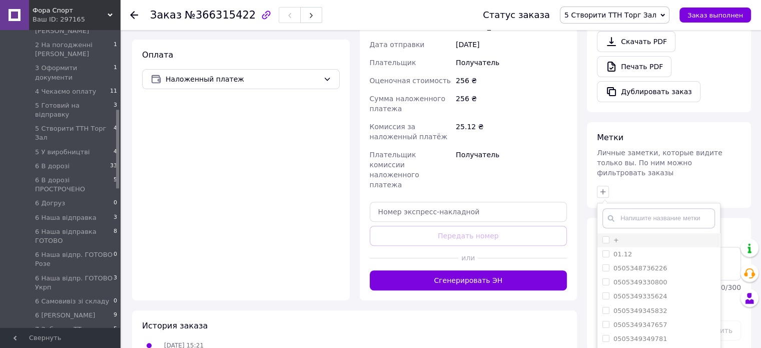
scroll to position [379, 0]
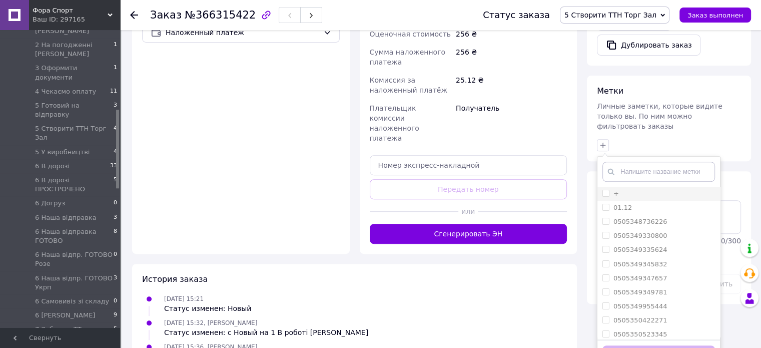
click at [605, 190] on input "+" at bounding box center [605, 193] width 7 height 7
checkbox input "true"
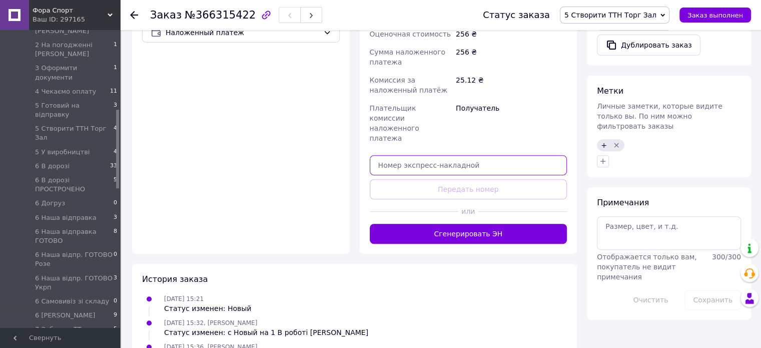
click at [458, 155] on input "text" at bounding box center [469, 165] width 198 height 20
paste input "20451269152428"
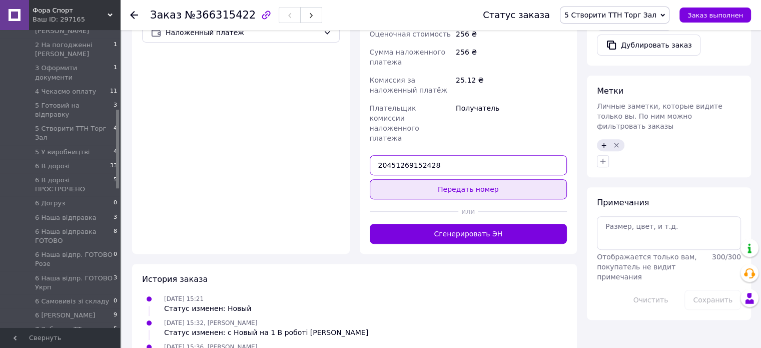
type input "20451269152428"
click at [457, 179] on button "Передать номер" at bounding box center [469, 189] width 198 height 20
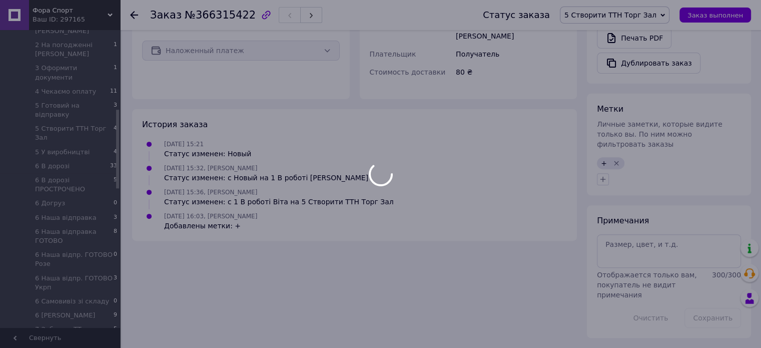
scroll to position [340, 0]
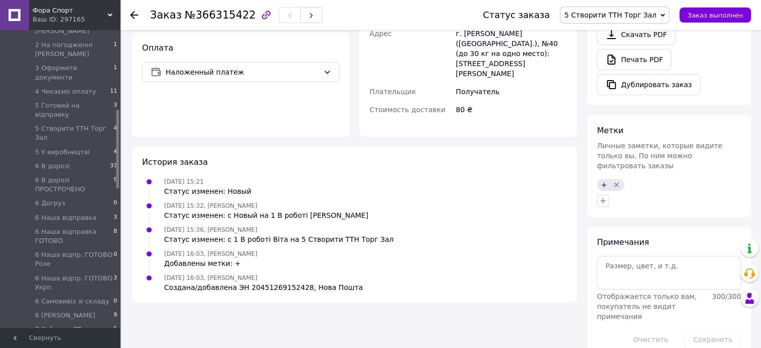
click at [640, 15] on span "5 Створити ТТН Торг Зал" at bounding box center [610, 15] width 92 height 8
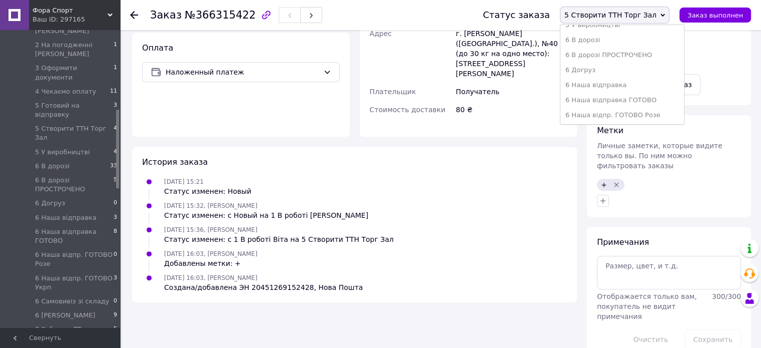
scroll to position [300, 0]
click at [630, 38] on li "6 Наша відправка" at bounding box center [622, 35] width 124 height 15
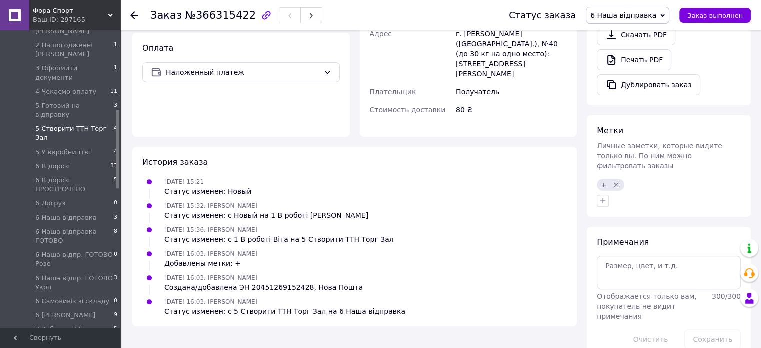
click at [89, 124] on span "5 Створити ТТН Торг Зал" at bounding box center [74, 133] width 79 height 18
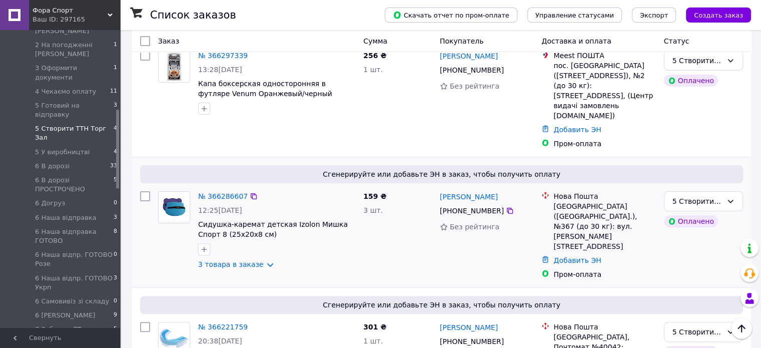
scroll to position [250, 0]
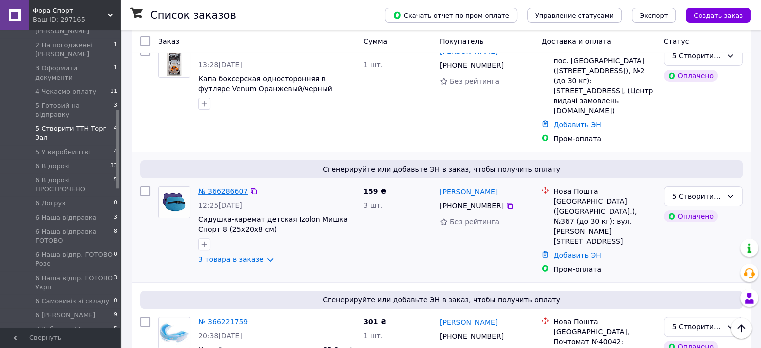
click at [221, 187] on link "№ 366286607" at bounding box center [223, 191] width 50 height 8
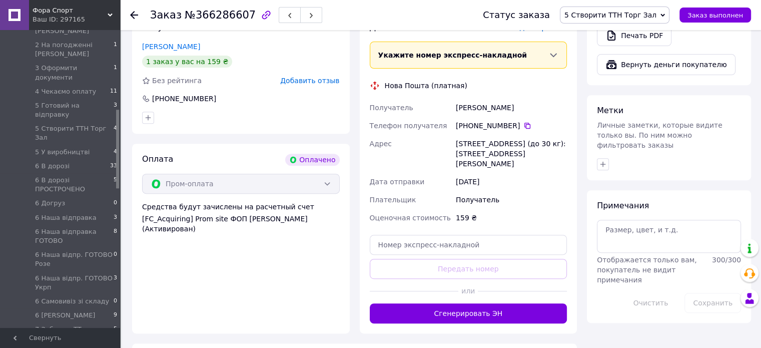
scroll to position [150, 0]
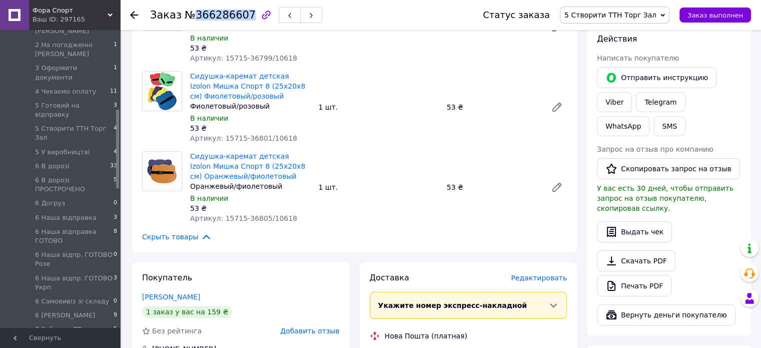
drag, startPoint x: 192, startPoint y: 14, endPoint x: 240, endPoint y: 14, distance: 48.0
click at [240, 14] on span "№366286607" at bounding box center [220, 15] width 71 height 12
copy span "366286607"
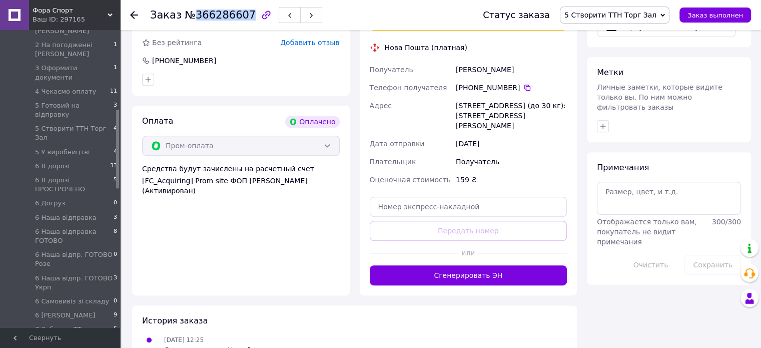
scroll to position [450, 0]
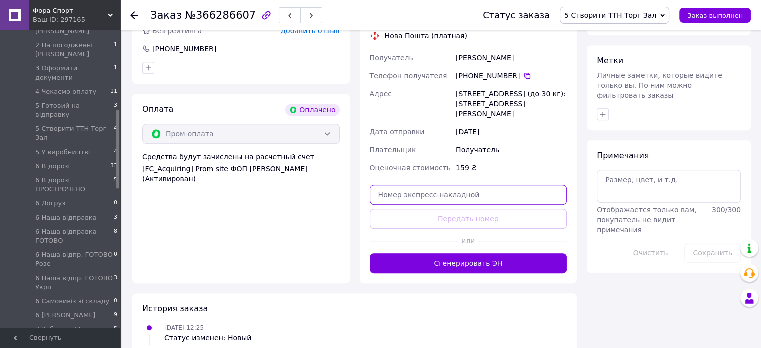
click at [417, 185] on input "text" at bounding box center [469, 195] width 198 height 20
paste input "20451269155439"
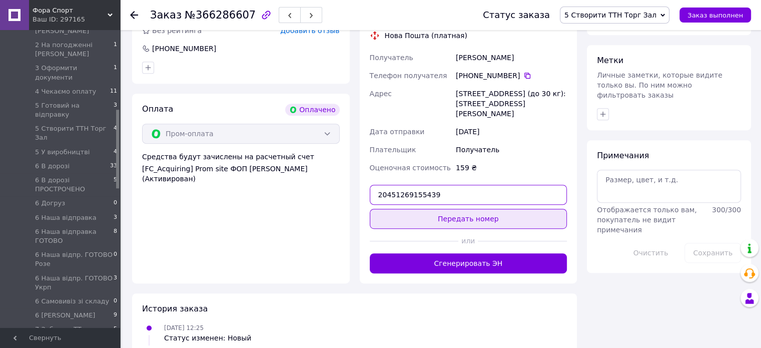
type input "20451269155439"
click at [434, 209] on button "Передать номер" at bounding box center [469, 219] width 198 height 20
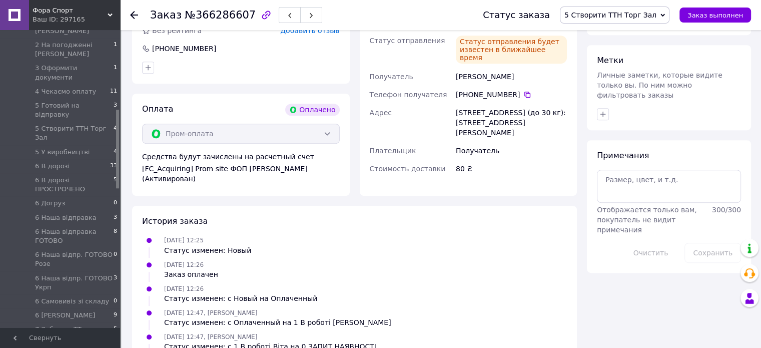
click at [612, 18] on span "5 Створити ТТН Торг Зал" at bounding box center [610, 15] width 92 height 8
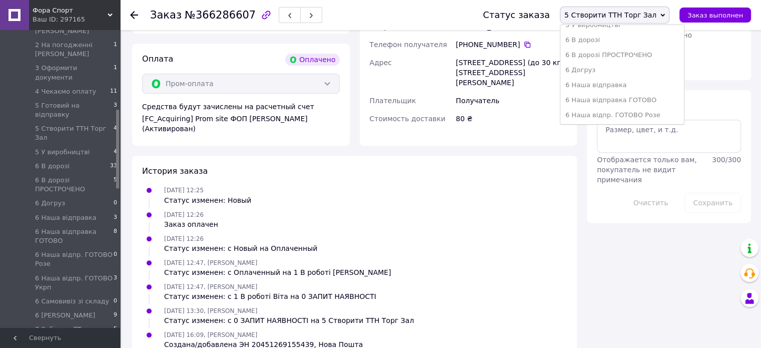
scroll to position [300, 0]
click at [610, 36] on li "6 Наша відправка" at bounding box center [622, 35] width 124 height 15
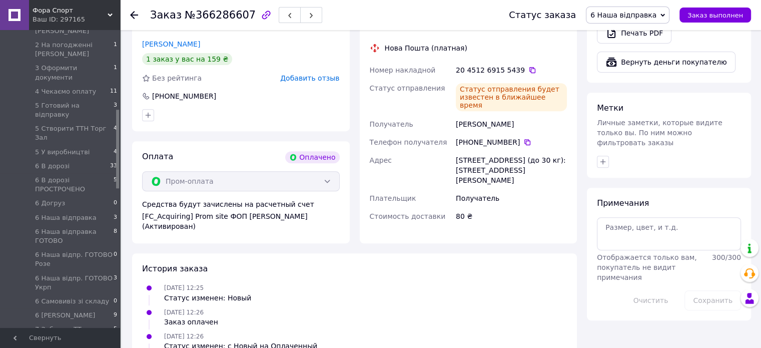
scroll to position [350, 0]
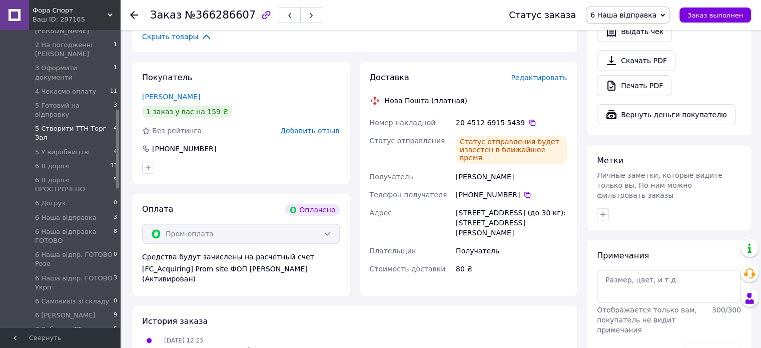
click at [88, 124] on span "5 Створити ТТН Торг Зал" at bounding box center [74, 133] width 79 height 18
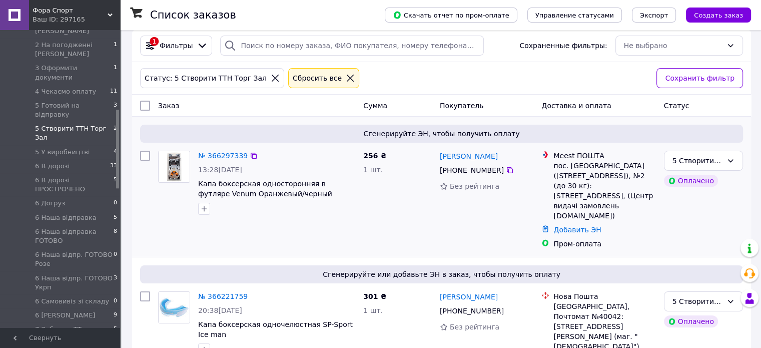
scroll to position [30, 0]
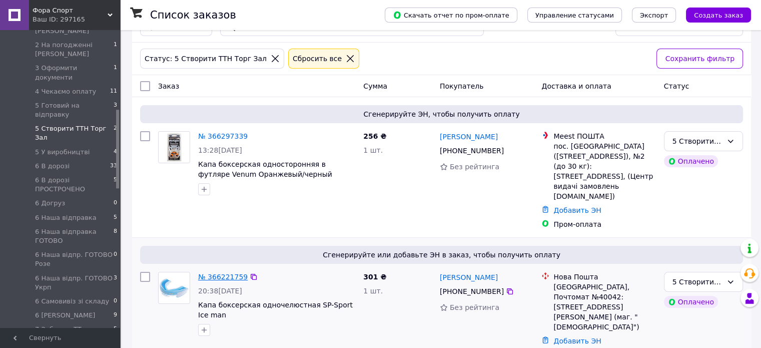
click at [215, 273] on link "№ 366221759" at bounding box center [223, 277] width 50 height 8
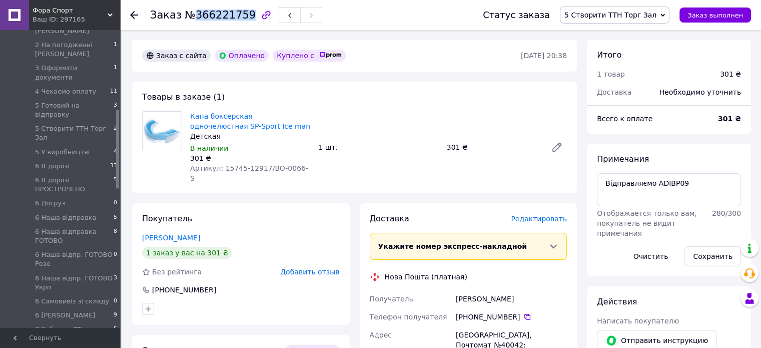
drag, startPoint x: 192, startPoint y: 15, endPoint x: 241, endPoint y: 13, distance: 49.6
click at [241, 13] on span "№366221759" at bounding box center [220, 15] width 71 height 12
copy span "366221759"
click at [374, 103] on div "Товары в заказе (1) Капа боксерская одночелюстная SP-Sport Ice man Детская В на…" at bounding box center [354, 138] width 445 height 112
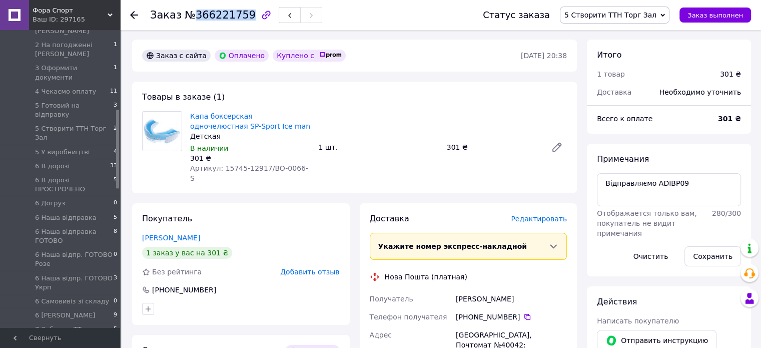
drag, startPoint x: 193, startPoint y: 15, endPoint x: 240, endPoint y: 16, distance: 47.5
click at [240, 16] on span "№366221759" at bounding box center [220, 15] width 71 height 12
copy span "366221759"
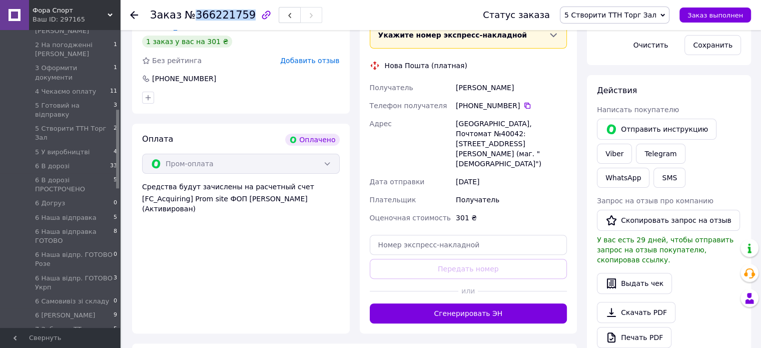
scroll to position [280, 0]
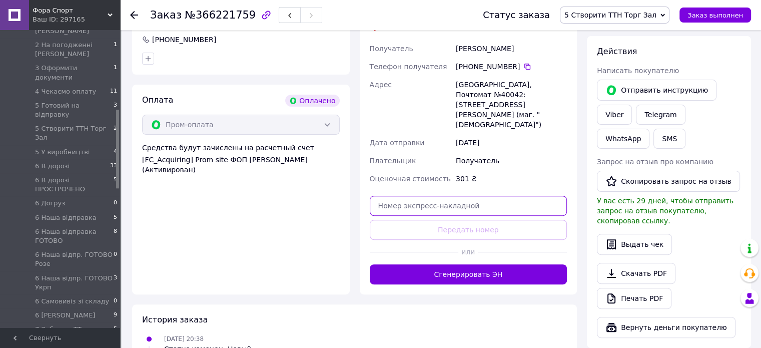
click at [400, 196] on input "text" at bounding box center [469, 206] width 198 height 20
paste input "20451269156691"
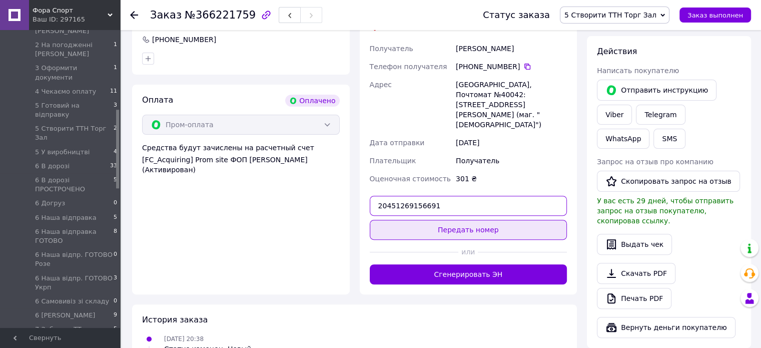
type input "20451269156691"
click at [438, 220] on button "Передать номер" at bounding box center [469, 230] width 198 height 20
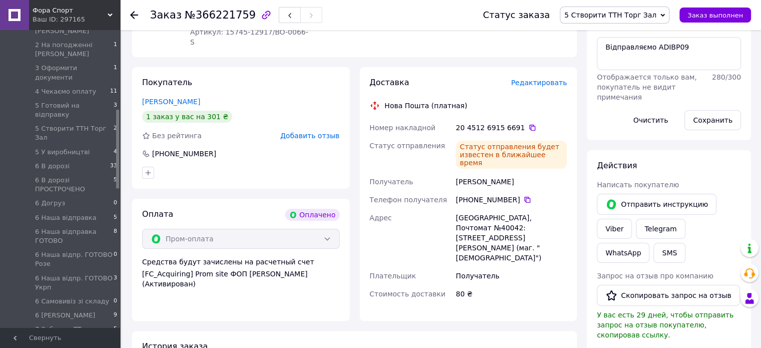
scroll to position [130, 0]
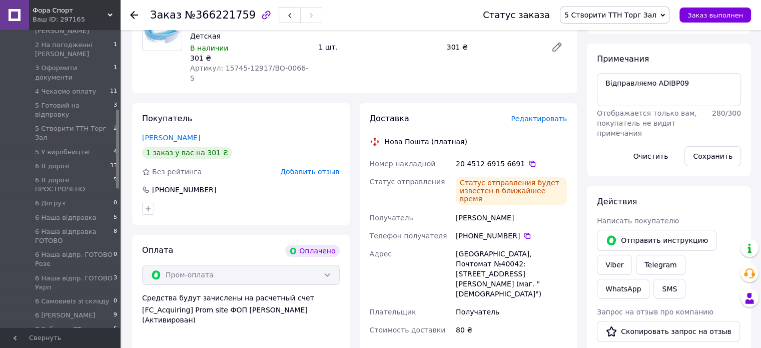
click at [604, 13] on span "5 Створити ТТН Торг Зал" at bounding box center [610, 15] width 92 height 8
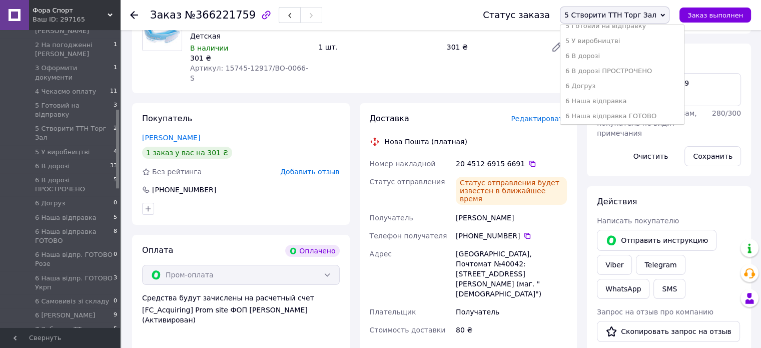
scroll to position [250, 0]
click at [605, 84] on li "6 Наша відправка" at bounding box center [622, 85] width 124 height 15
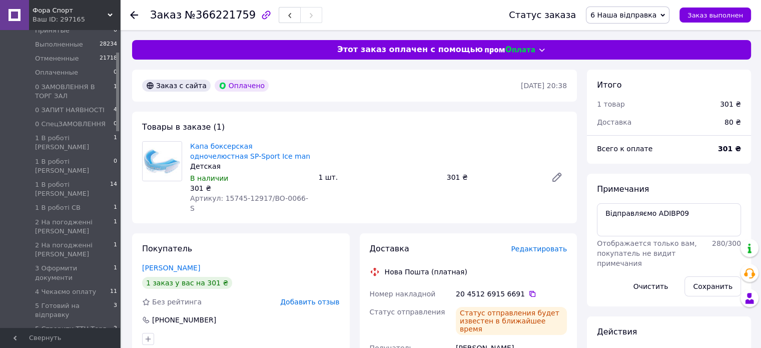
scroll to position [0, 0]
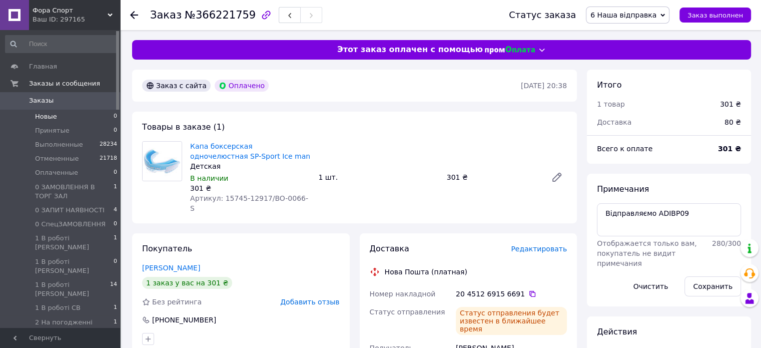
click at [65, 116] on li "Новые 0" at bounding box center [61, 117] width 123 height 14
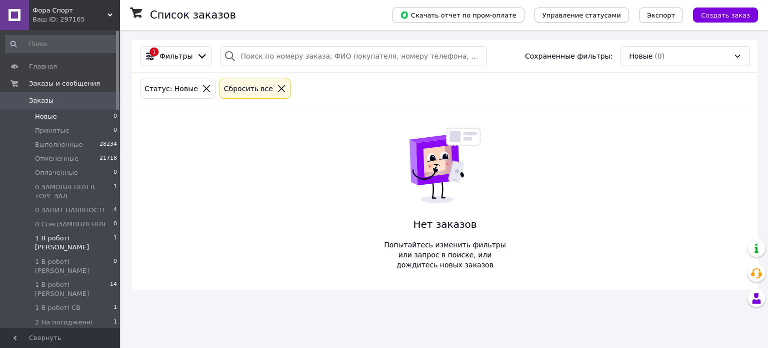
click at [87, 237] on li "1 В роботі Віта 1" at bounding box center [61, 242] width 123 height 23
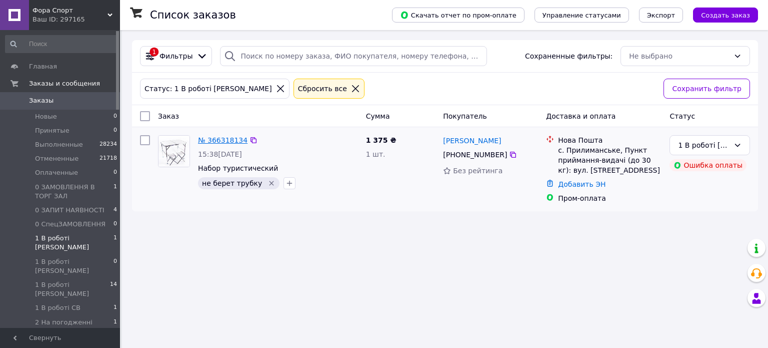
click at [228, 140] on link "№ 366318134" at bounding box center [223, 140] width 50 height 8
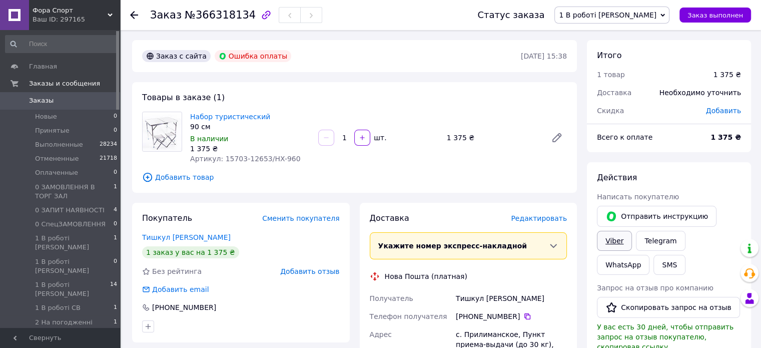
click at [609, 236] on link "Viber" at bounding box center [614, 241] width 35 height 20
click at [188, 114] on div "Набор туристический 90 см В наличии 1 375 ₴ Артикул: 15703-12653/HX-960" at bounding box center [250, 138] width 128 height 56
drag, startPoint x: 188, startPoint y: 116, endPoint x: 261, endPoint y: 126, distance: 73.7
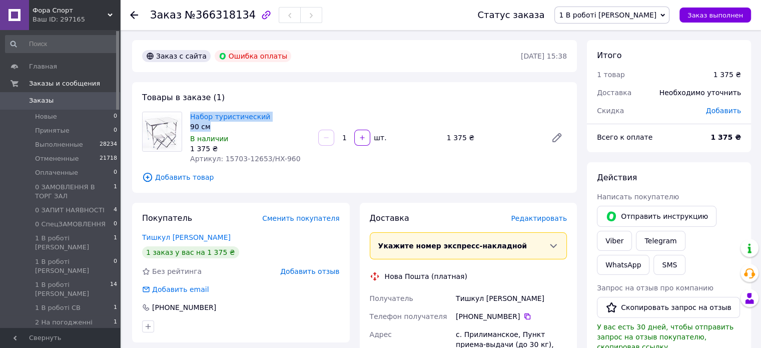
click at [261, 126] on div "Набор туристический 90 см В наличии 1 375 ₴ Артикул: 15703-12653/HX-960" at bounding box center [250, 138] width 128 height 56
click at [273, 124] on div "90 см" at bounding box center [250, 127] width 120 height 10
drag, startPoint x: 188, startPoint y: 115, endPoint x: 264, endPoint y: 114, distance: 76.0
click at [264, 114] on div "Набор туристический 90 см В наличии 1 375 ₴ Артикул: 15703-12653/HX-960" at bounding box center [250, 138] width 128 height 56
copy link "Набор туристический"
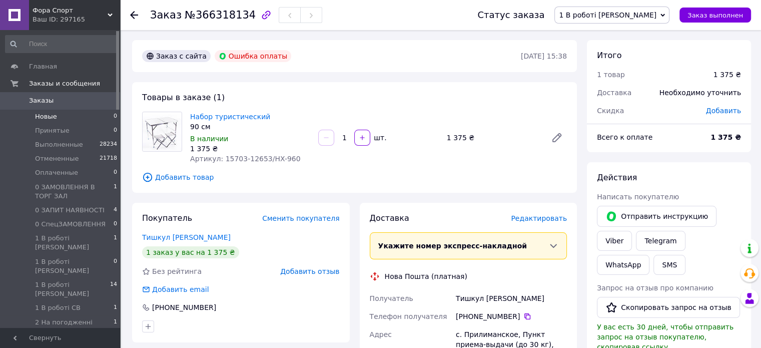
click at [62, 116] on li "Новые 0" at bounding box center [61, 117] width 123 height 14
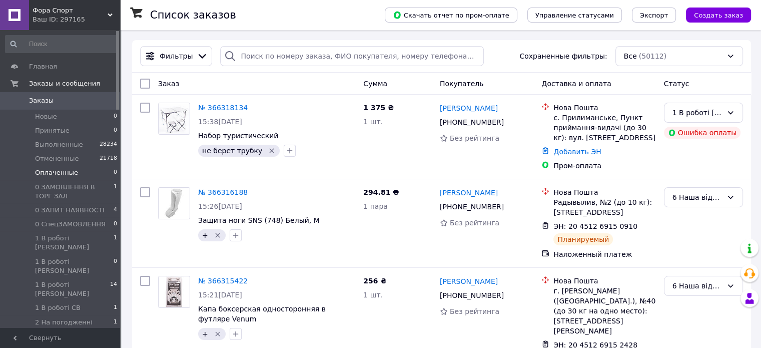
click at [65, 170] on span "Оплаченные" at bounding box center [56, 172] width 43 height 9
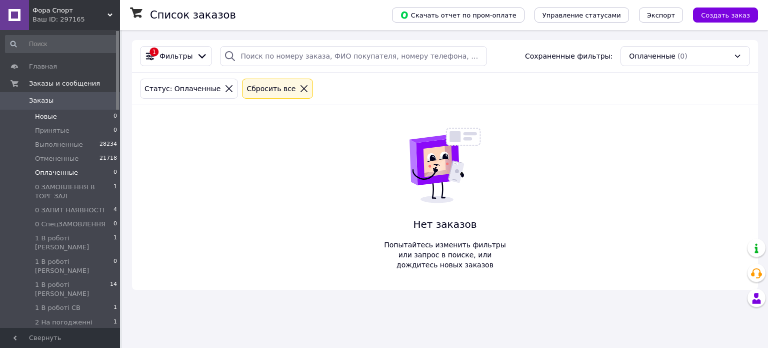
click at [66, 116] on li "Новые 0" at bounding box center [61, 117] width 123 height 14
click at [58, 240] on span "1 В роботі [PERSON_NAME]" at bounding box center [74, 243] width 79 height 18
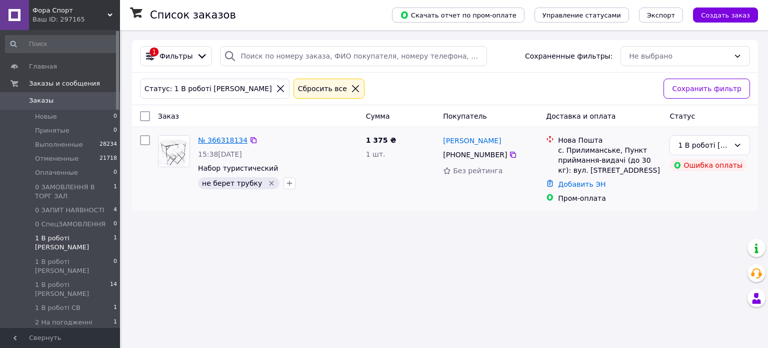
click at [220, 138] on link "№ 366318134" at bounding box center [223, 140] width 50 height 8
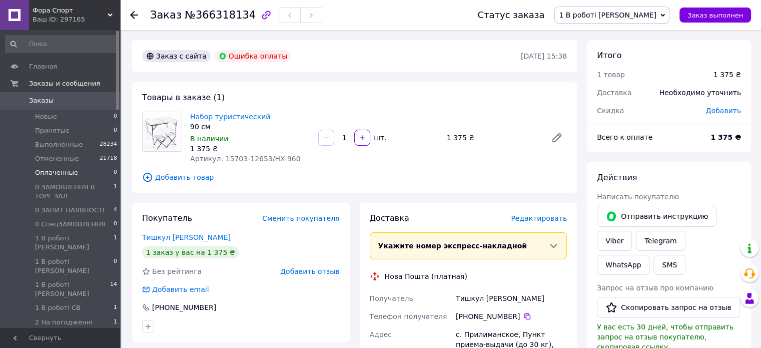
click at [68, 175] on span "Оплаченные" at bounding box center [56, 172] width 43 height 9
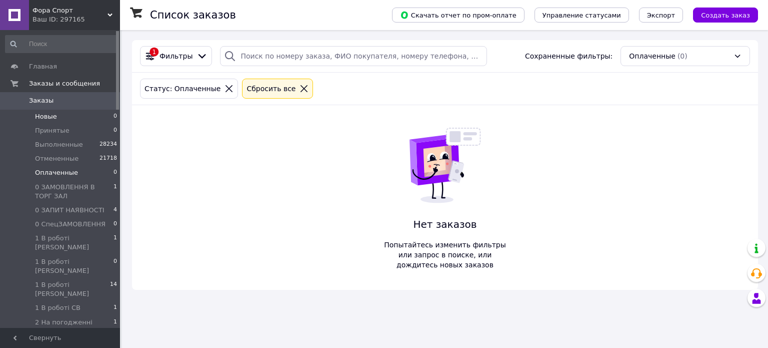
click at [69, 116] on li "Новые 0" at bounding box center [61, 117] width 123 height 14
click at [82, 237] on li "1 В роботі Віта 1" at bounding box center [61, 242] width 123 height 23
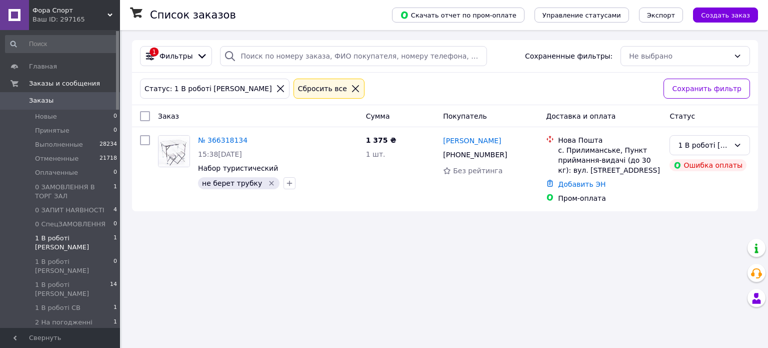
click at [342, 274] on div "Список заказов Скачать отчет по пром-оплате Управление статусами Экспорт Создат…" at bounding box center [445, 174] width 646 height 348
click at [345, 196] on div "№ 366318134 15:38[DATE] Набор туристический не берет трубку" at bounding box center [258, 169] width 208 height 76
click at [61, 117] on li "Новые 0" at bounding box center [61, 117] width 123 height 14
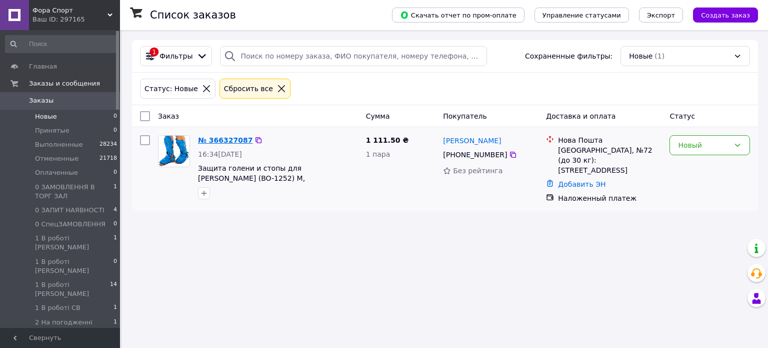
click at [215, 138] on link "№ 366327087" at bounding box center [225, 140] width 55 height 8
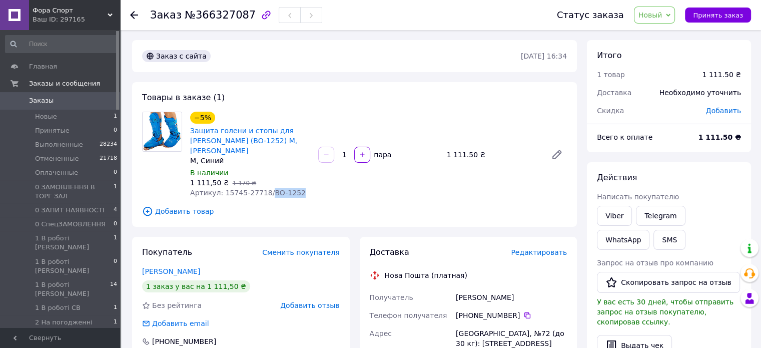
drag, startPoint x: 263, startPoint y: 183, endPoint x: 300, endPoint y: 184, distance: 37.0
click at [300, 188] on div "Артикул: 15745-27718/BO-1252" at bounding box center [250, 193] width 120 height 10
copy span "BO-1252"
click at [662, 13] on span "Новый" at bounding box center [650, 15] width 24 height 8
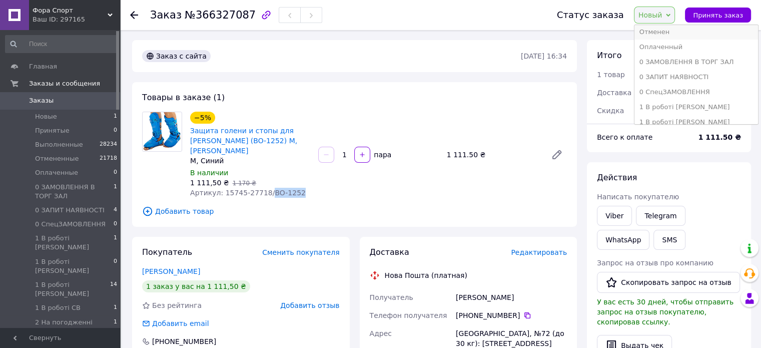
scroll to position [50, 0]
click at [665, 90] on li "1 В роботі [PERSON_NAME]" at bounding box center [696, 90] width 124 height 15
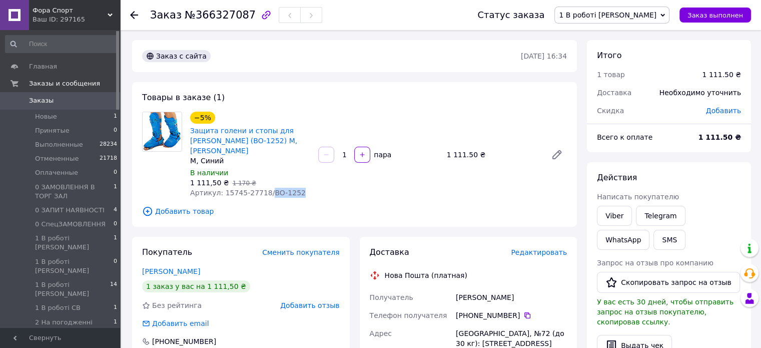
drag, startPoint x: 264, startPoint y: 183, endPoint x: 312, endPoint y: 185, distance: 48.0
click at [312, 185] on div "−5% Защита голени и стопы для каратэ Araza (BO-1252) M, Синий M, Синий В наличи…" at bounding box center [250, 155] width 128 height 90
copy span "BO-1252"
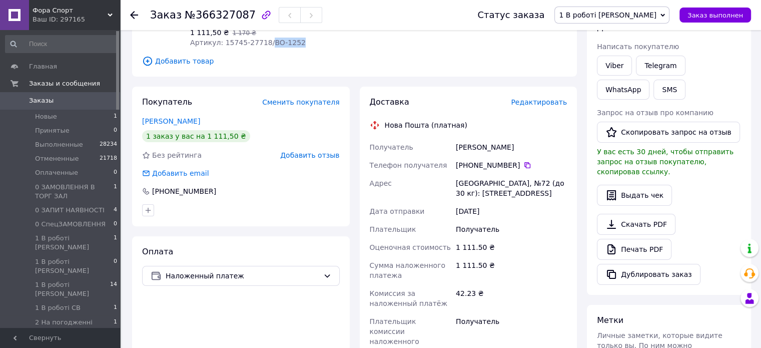
scroll to position [0, 0]
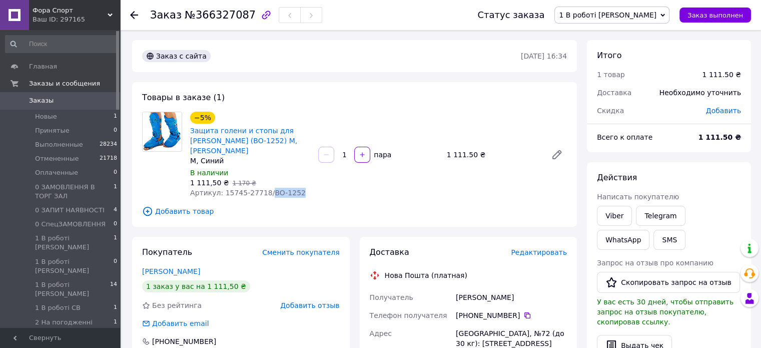
click at [639, 14] on span "1 В роботі [PERSON_NAME]" at bounding box center [608, 15] width 98 height 8
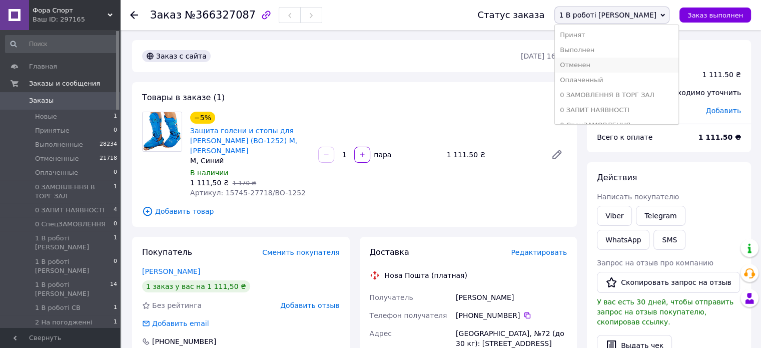
click at [645, 63] on li "Отменен" at bounding box center [617, 65] width 124 height 15
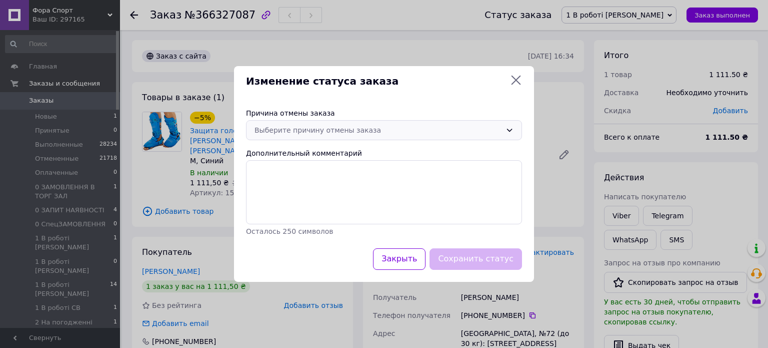
click at [511, 129] on icon at bounding box center [510, 130] width 8 height 8
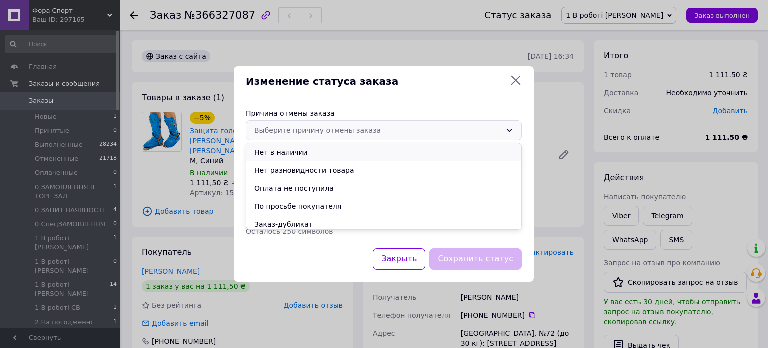
click at [342, 150] on li "Нет в наличии" at bounding box center [384, 152] width 275 height 18
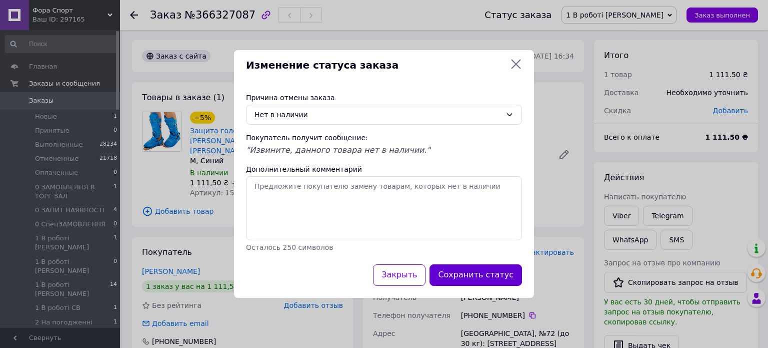
click at [477, 268] on button "Сохранить статус" at bounding box center [476, 275] width 93 height 22
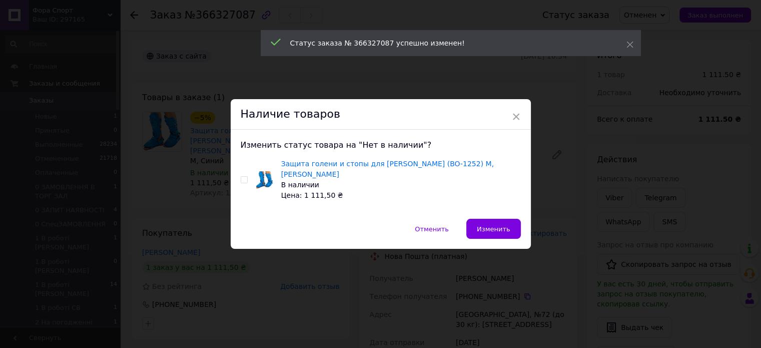
click at [243, 178] on input "checkbox" at bounding box center [244, 180] width 7 height 7
checkbox input "true"
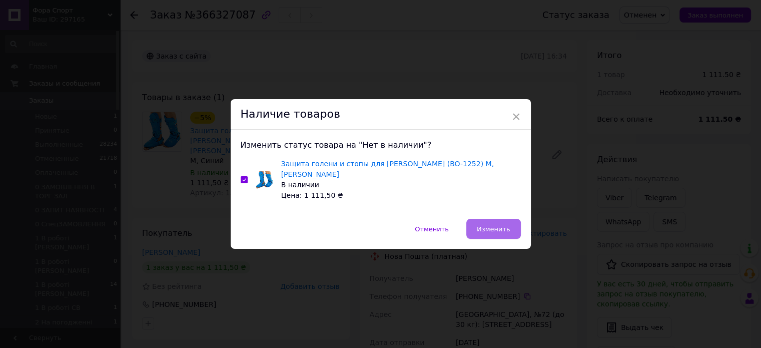
click at [481, 219] on button "Изменить" at bounding box center [493, 229] width 55 height 20
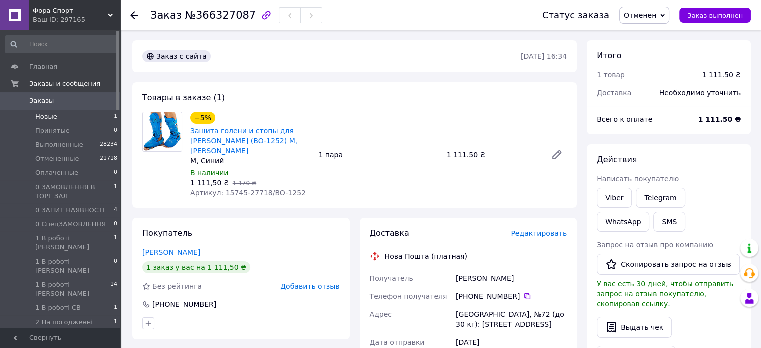
click at [55, 117] on li "Новые 1" at bounding box center [61, 117] width 123 height 14
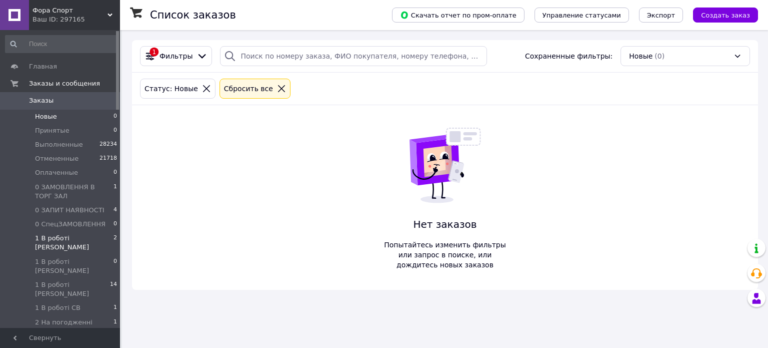
click at [104, 238] on li "1 В роботі Віта 2" at bounding box center [61, 242] width 123 height 23
